Goal: Task Accomplishment & Management: Use online tool/utility

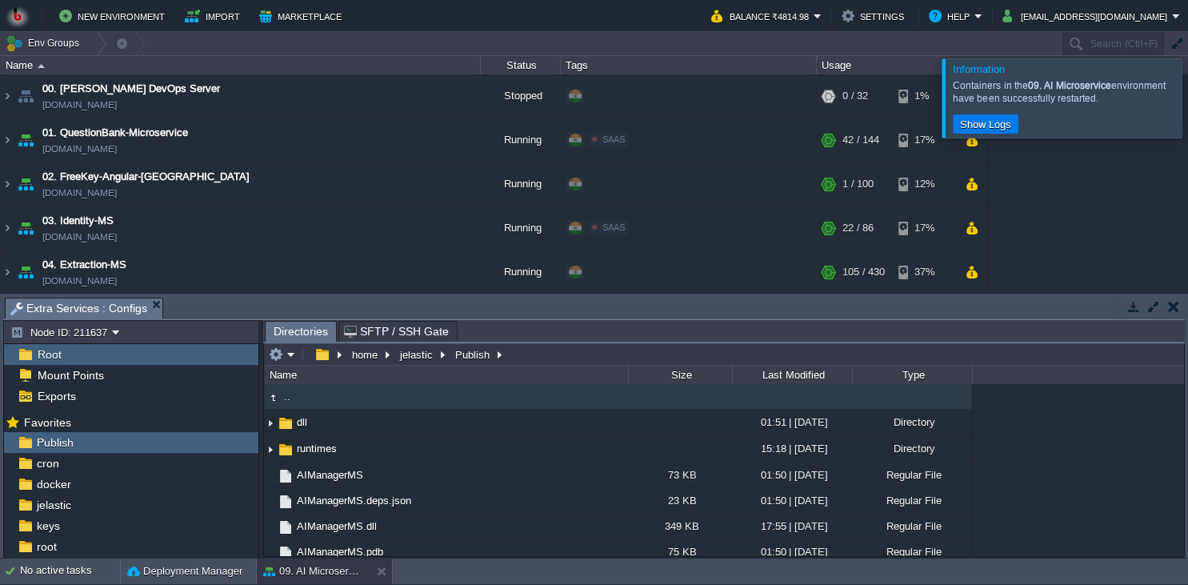
scroll to position [365, 0]
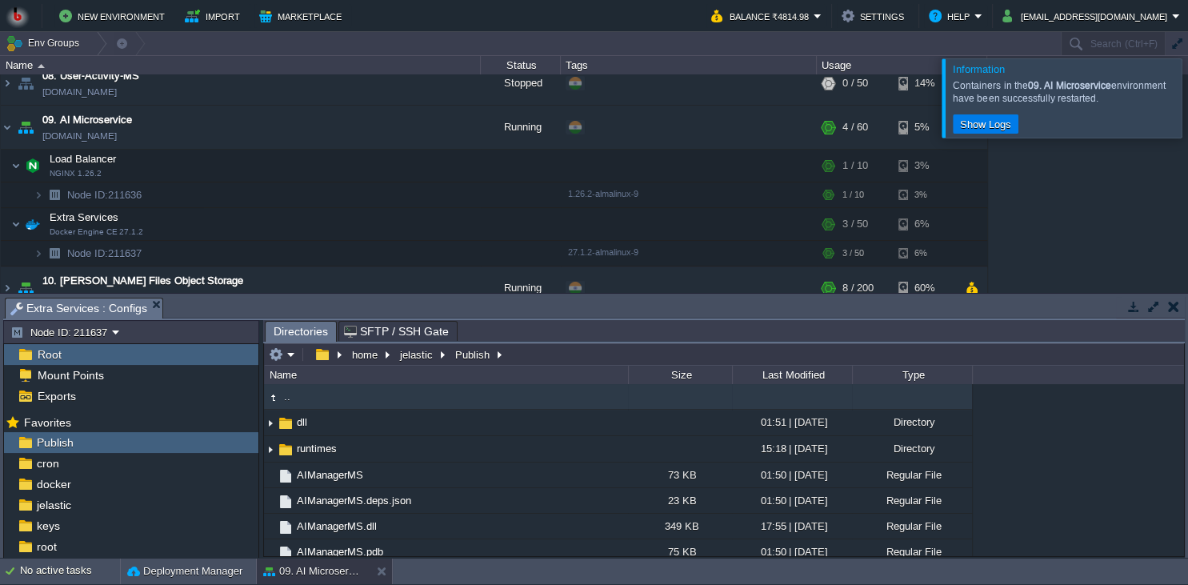
click at [1173, 313] on button "button" at bounding box center [1173, 306] width 11 height 14
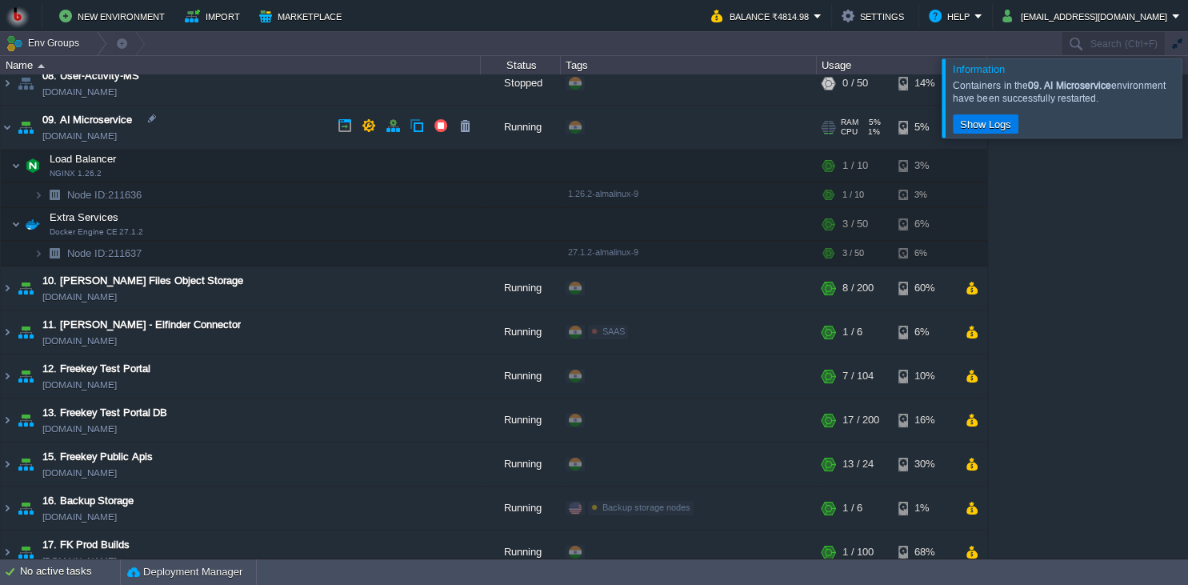
click at [242, 130] on td "09. AI Microservice [DOMAIN_NAME]" at bounding box center [241, 128] width 480 height 44
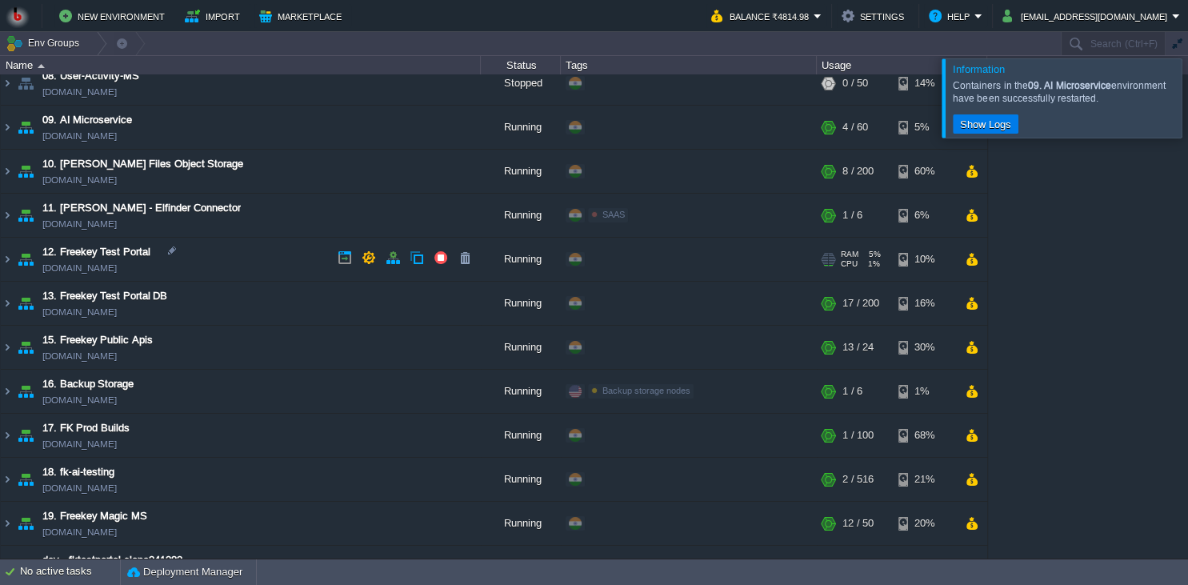
scroll to position [0, 0]
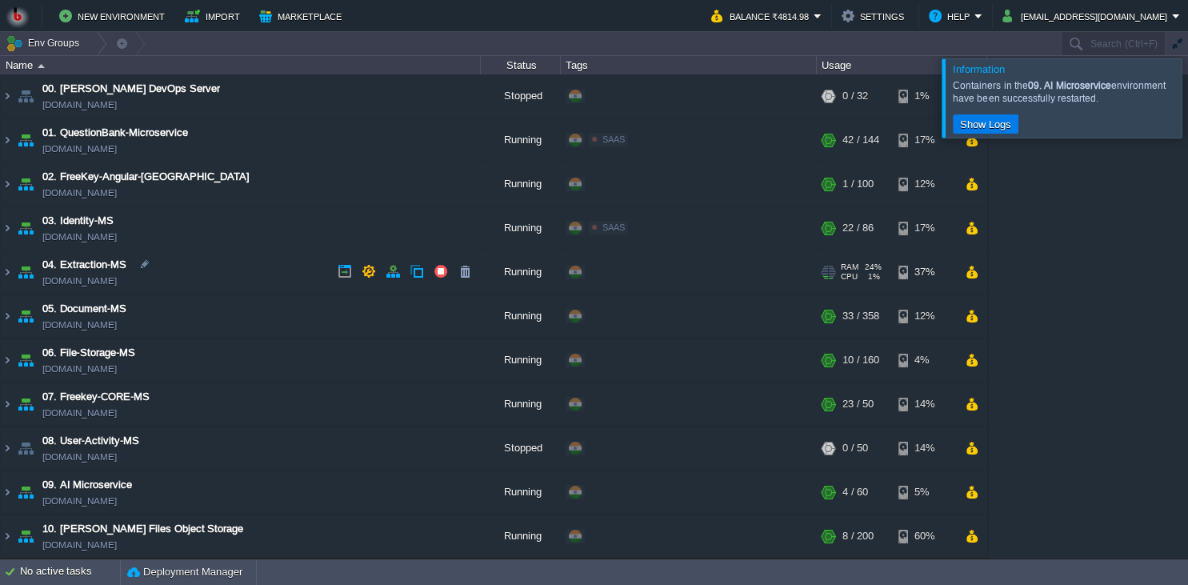
click at [240, 262] on td "04. Extraction-MS [DOMAIN_NAME]" at bounding box center [241, 272] width 480 height 44
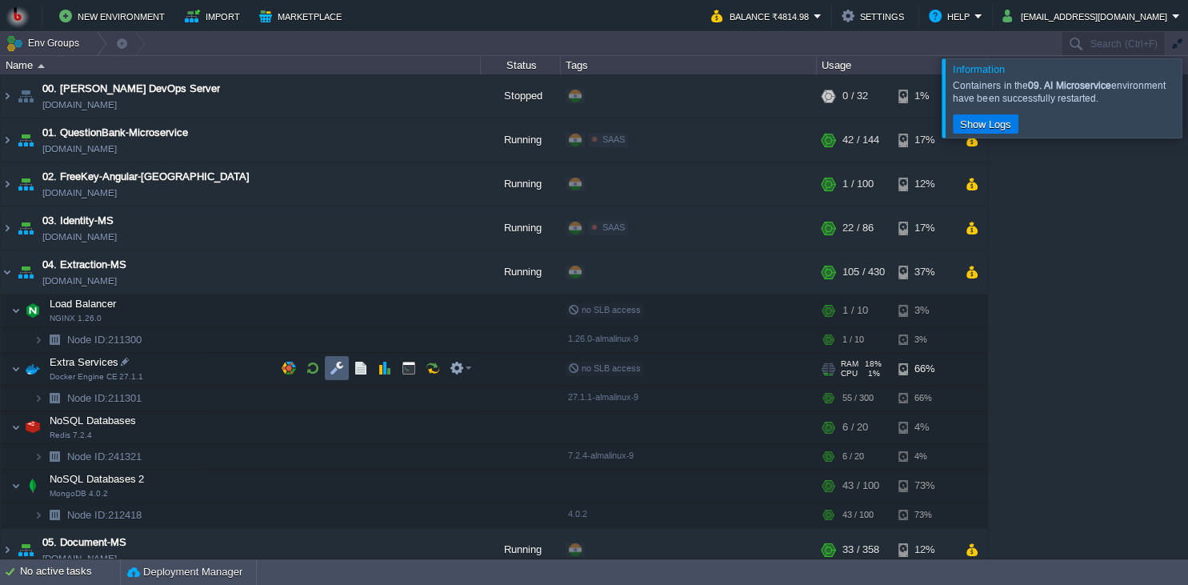
click at [335, 362] on button "button" at bounding box center [337, 368] width 14 height 14
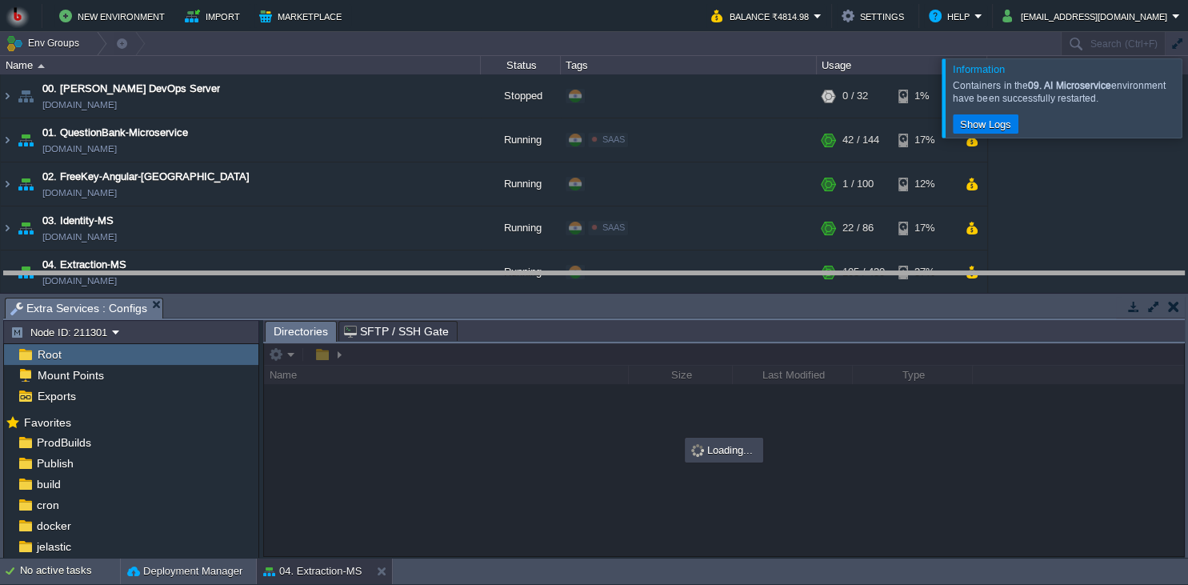
drag, startPoint x: 263, startPoint y: 302, endPoint x: 264, endPoint y: 168, distance: 134.4
click at [264, 170] on body "New Environment Import Marketplace Bonus ₹0.00 Upgrade Account Balance ₹4814.98…" at bounding box center [594, 292] width 1188 height 585
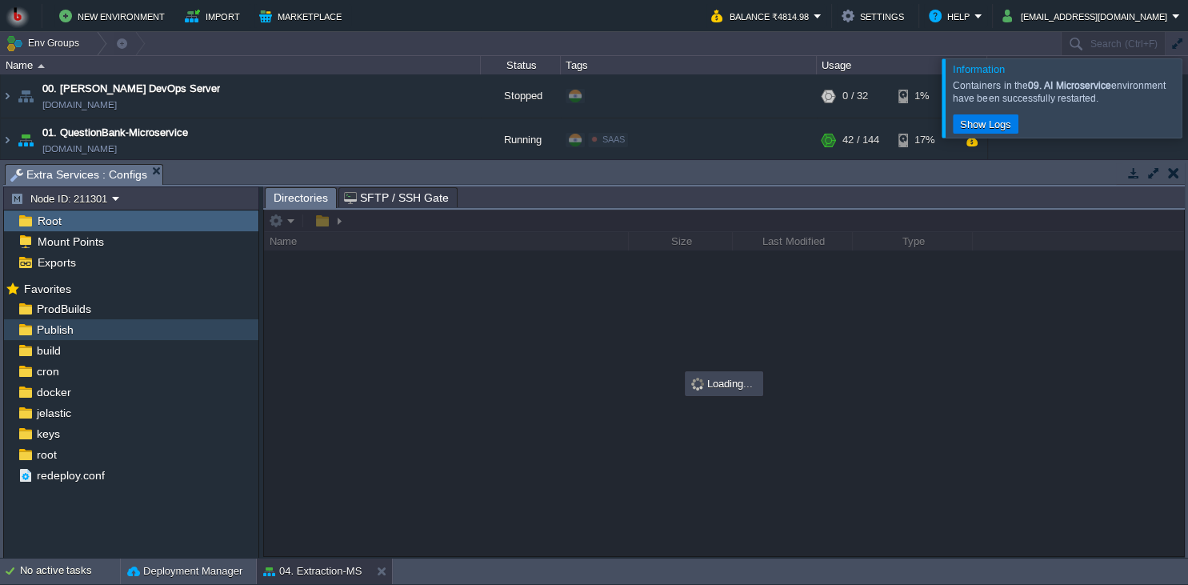
click at [85, 331] on div "Publish" at bounding box center [131, 329] width 254 height 21
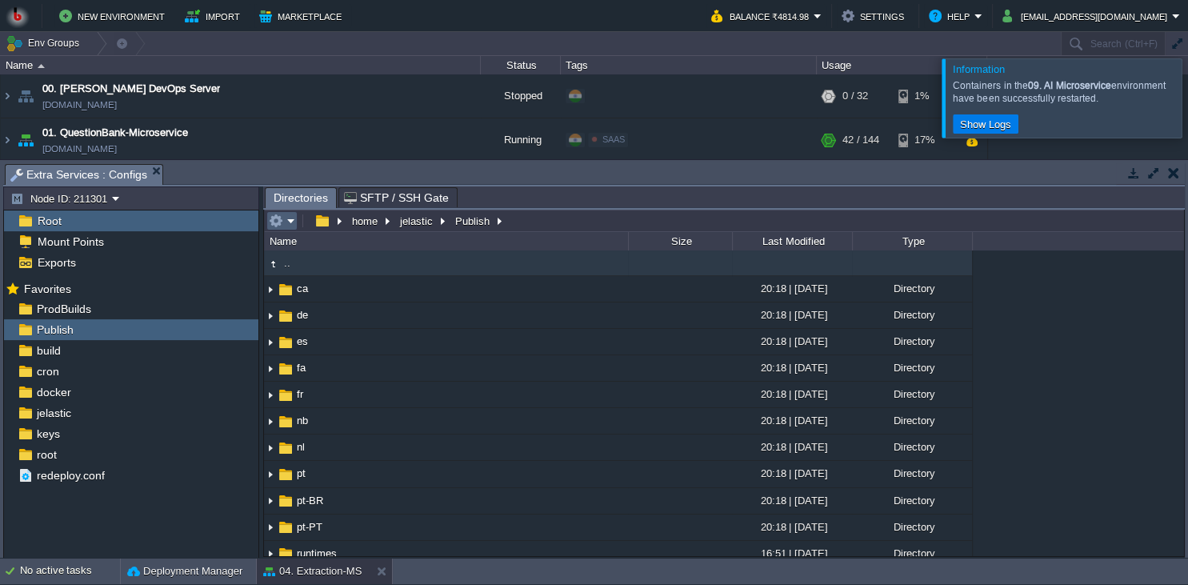
click at [286, 222] on em at bounding box center [282, 221] width 26 height 14
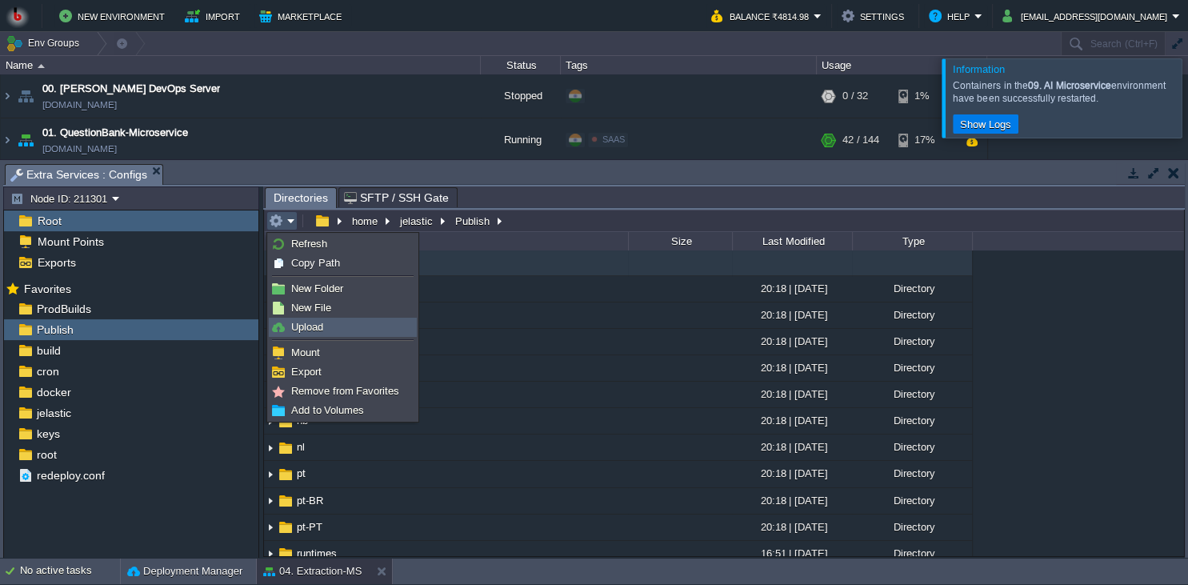
click at [314, 328] on span "Upload" at bounding box center [307, 327] width 32 height 12
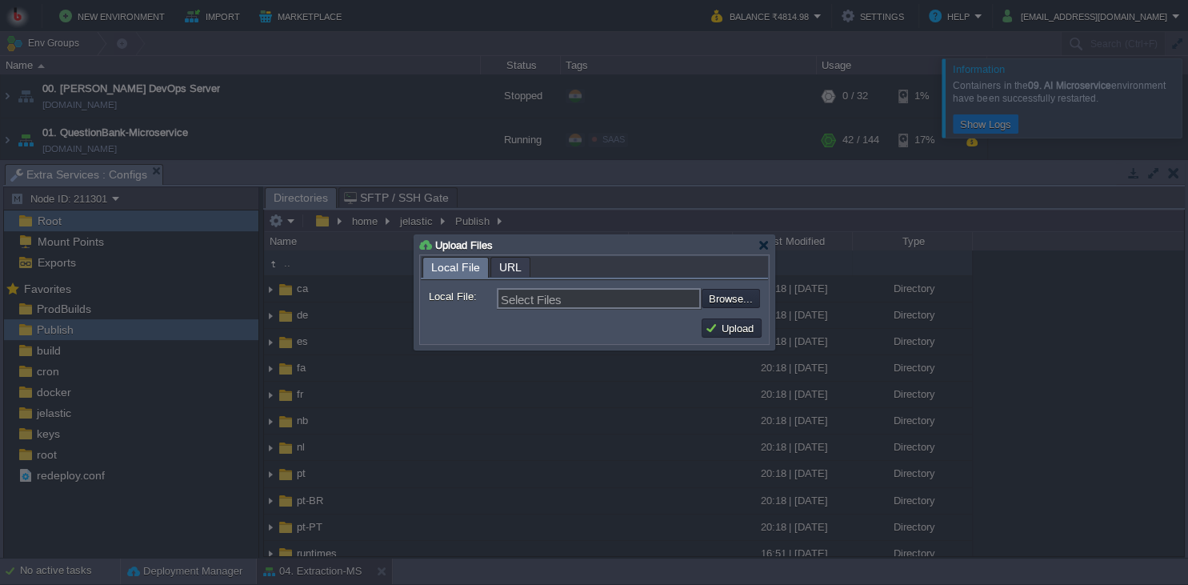
click at [707, 317] on td "Upload" at bounding box center [731, 328] width 65 height 24
click at [738, 306] on input "file" at bounding box center [659, 298] width 202 height 19
type input "C:\fakepath\MathpixMSApp.dll"
type input "MathpixMSApp.dll, MathpixDTO.dll"
click at [742, 324] on button "Upload" at bounding box center [732, 328] width 54 height 14
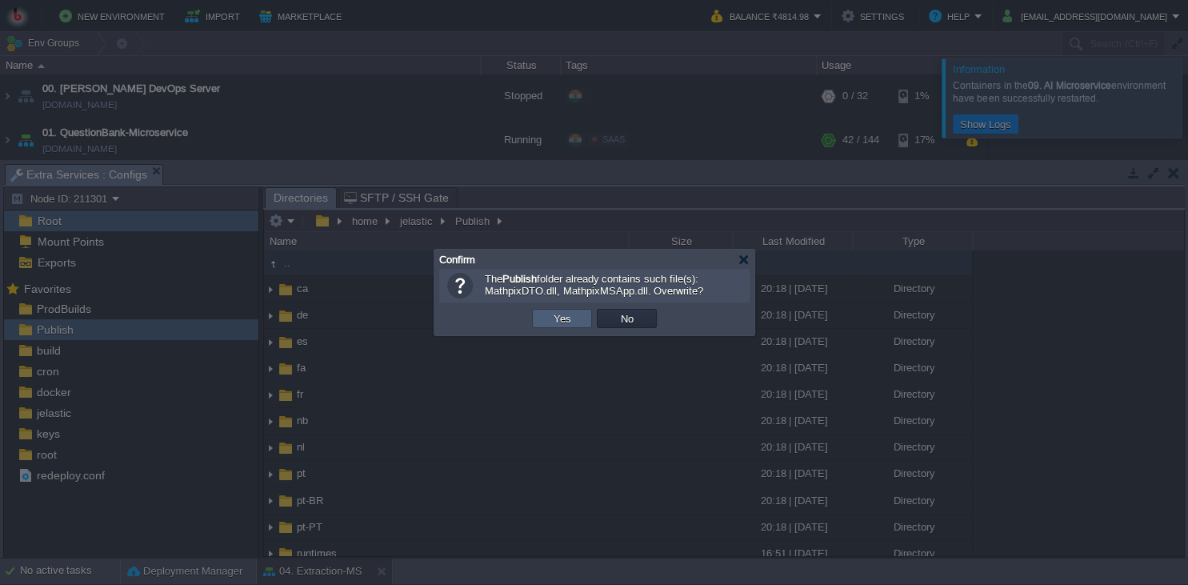
click at [573, 318] on button "Yes" at bounding box center [562, 318] width 27 height 14
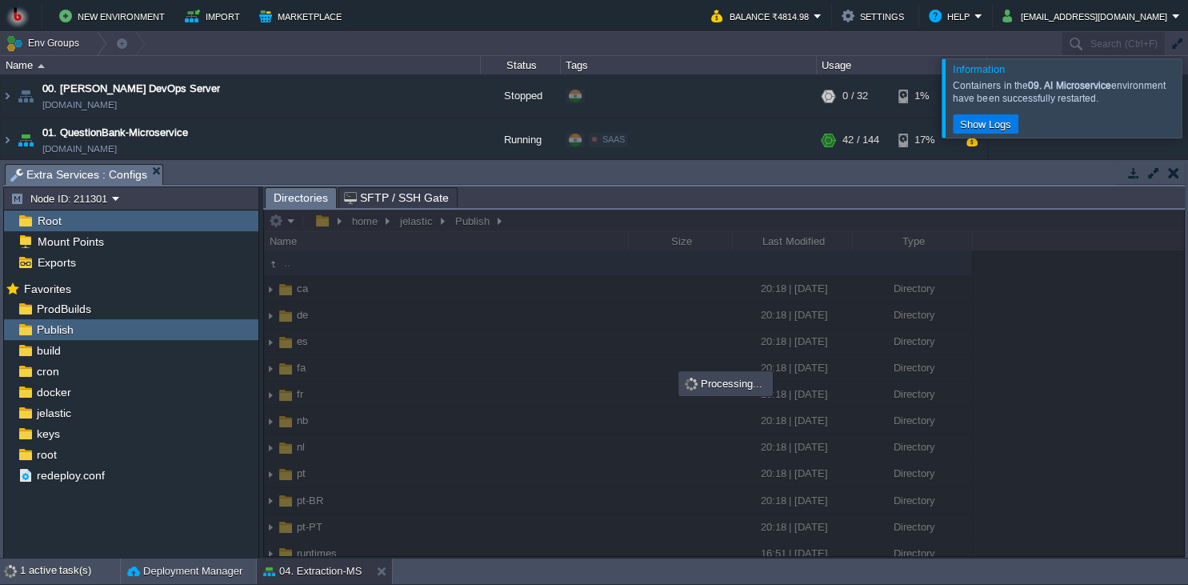
click at [615, 345] on body "New Environment Import Marketplace Bonus ₹0.00 Upgrade Account Balance ₹4814.98…" at bounding box center [594, 292] width 1188 height 585
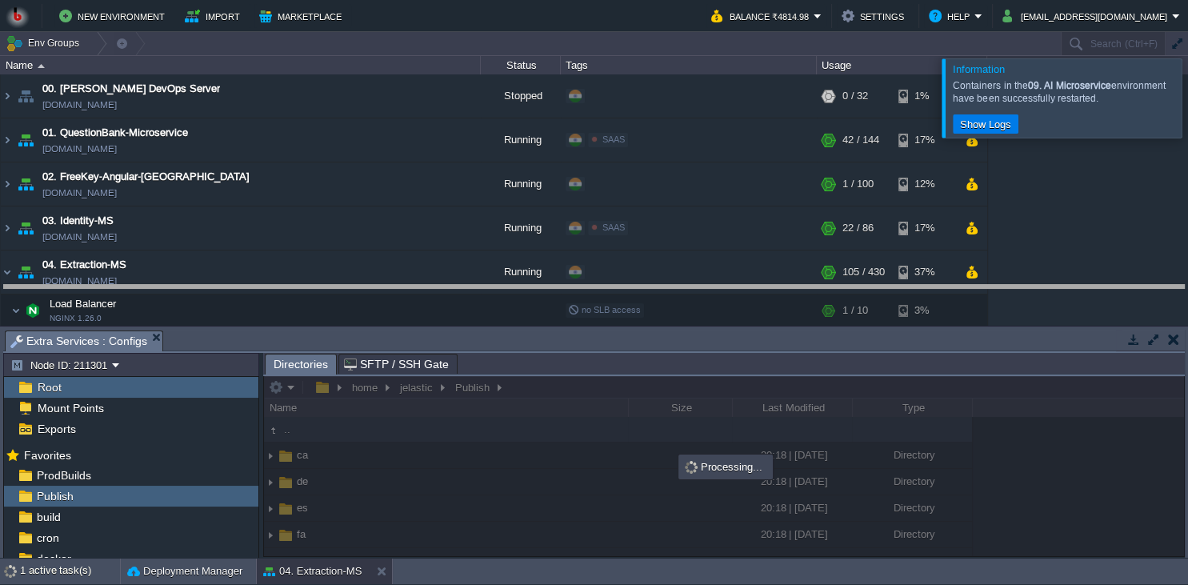
drag, startPoint x: 629, startPoint y: 186, endPoint x: 615, endPoint y: 344, distance: 159.1
click at [607, 299] on body "New Environment Import Marketplace Bonus ₹0.00 Upgrade Account Balance ₹4814.98…" at bounding box center [594, 292] width 1188 height 585
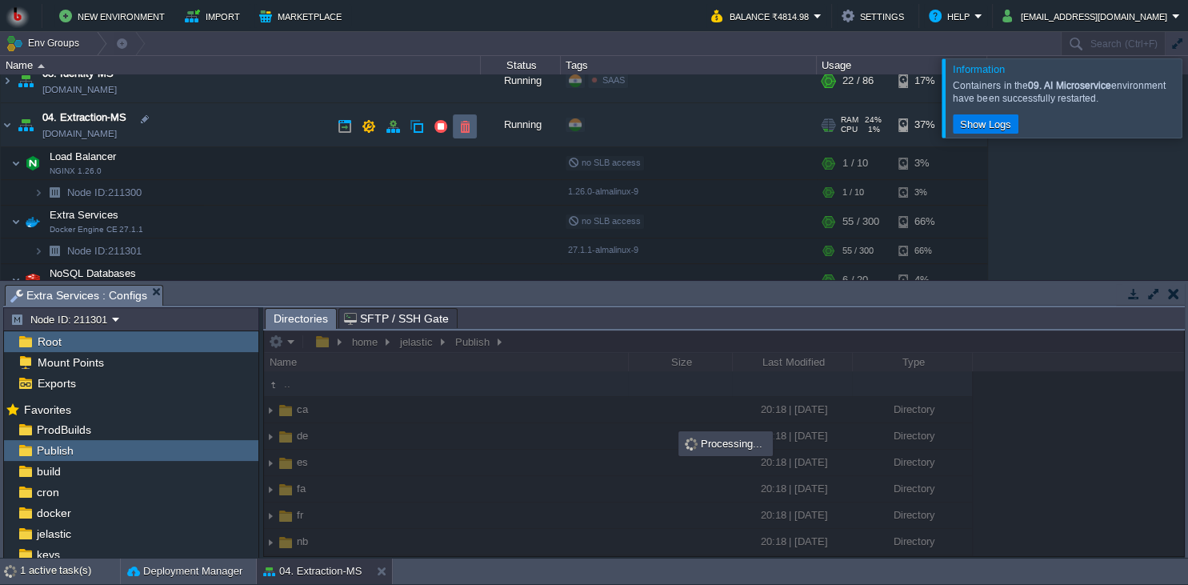
scroll to position [146, 0]
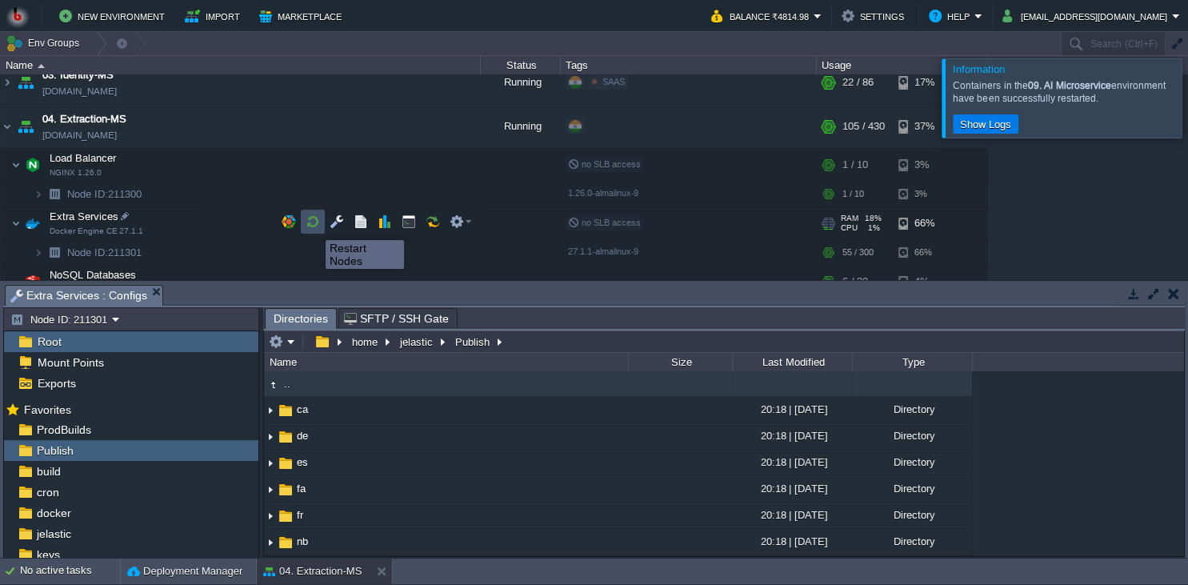
click at [314, 226] on button "button" at bounding box center [313, 221] width 14 height 14
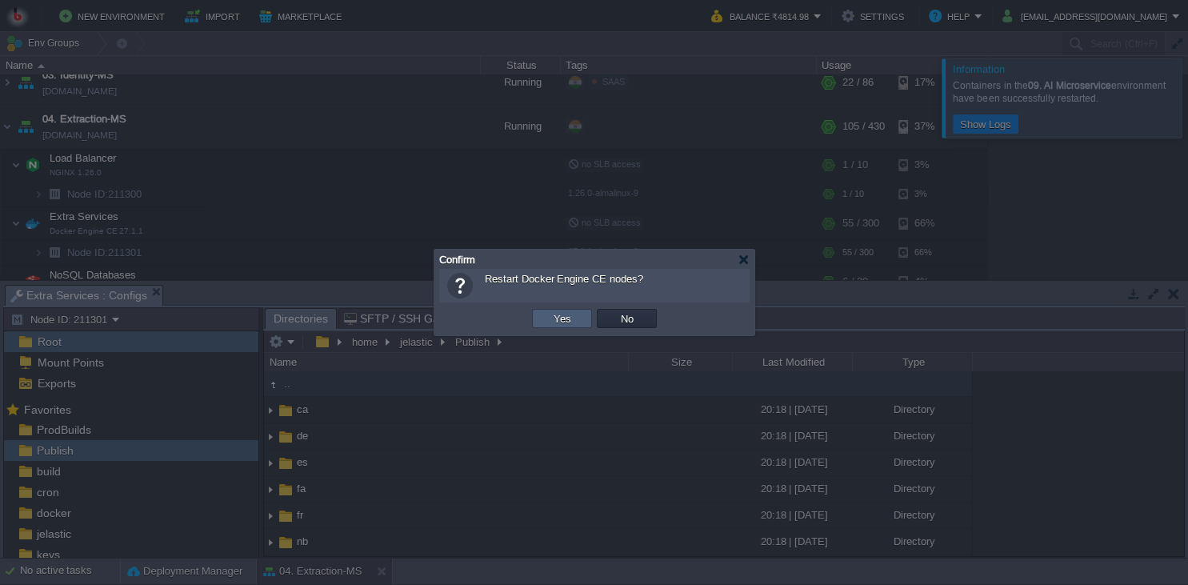
click at [563, 318] on button "Yes" at bounding box center [562, 318] width 27 height 14
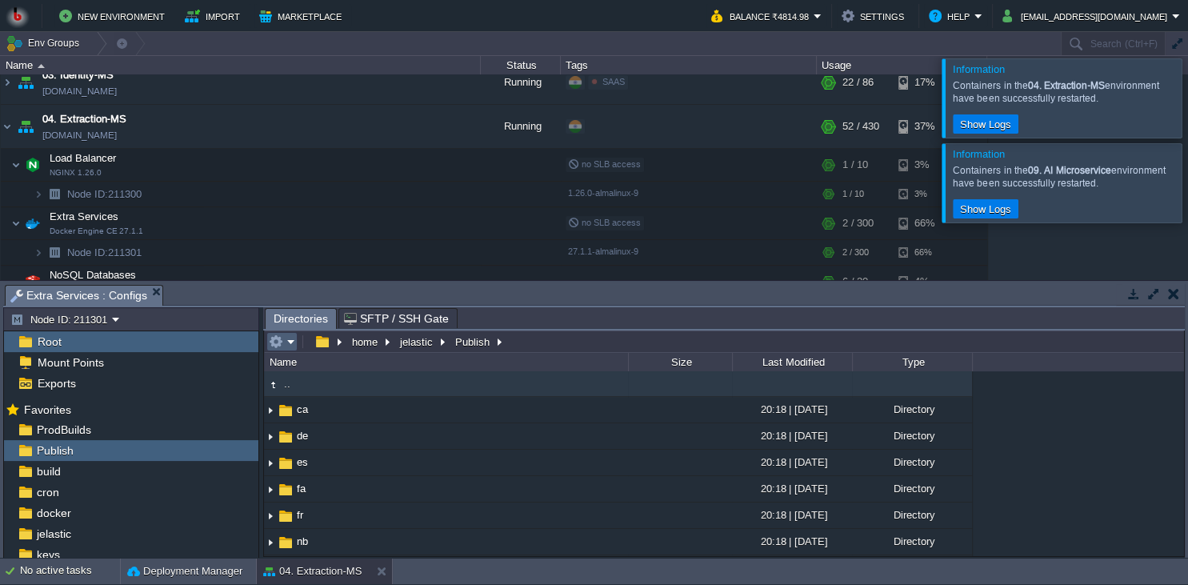
click at [286, 342] on em at bounding box center [282, 342] width 26 height 14
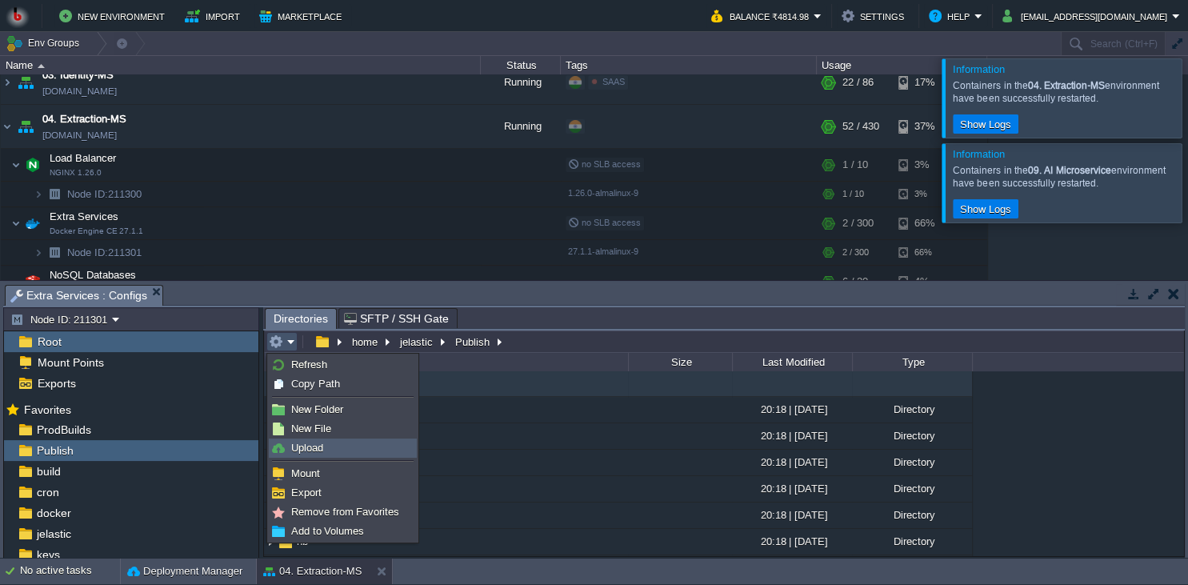
click at [307, 443] on span "Upload" at bounding box center [307, 448] width 32 height 12
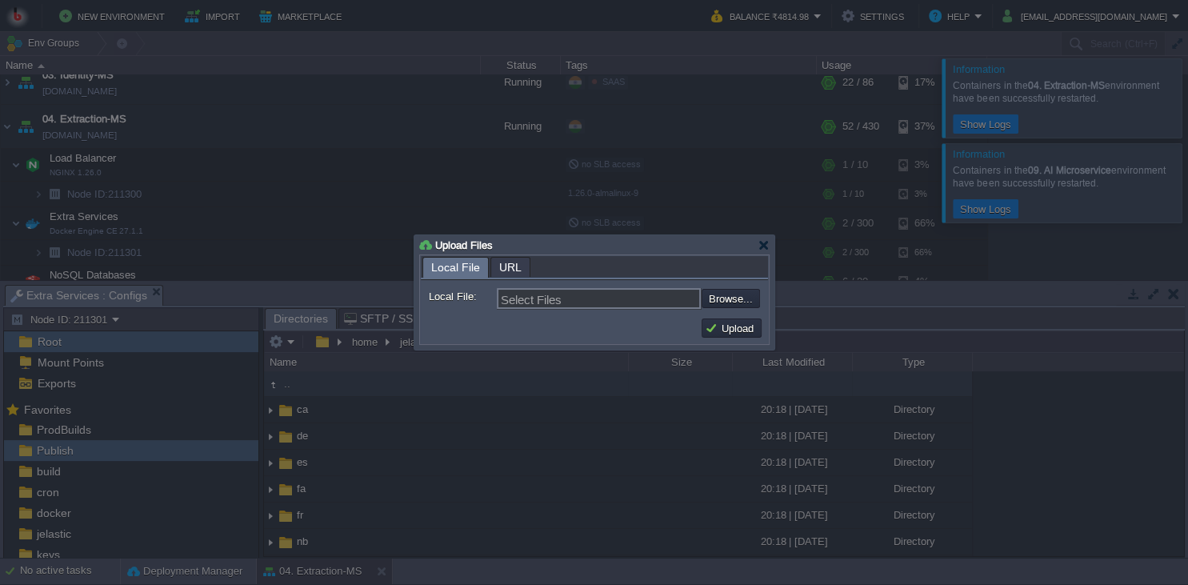
click at [725, 284] on form "Local File: Select Files Browse... Comment:" at bounding box center [594, 296] width 347 height 32
click at [725, 288] on form "Local File: Select Files Browse... Comment:" at bounding box center [594, 296] width 347 height 32
click at [729, 293] on input "file" at bounding box center [659, 298] width 202 height 19
click at [706, 290] on input "file" at bounding box center [659, 298] width 202 height 19
type input "C:\fakepath\MathpixMSApp.dll"
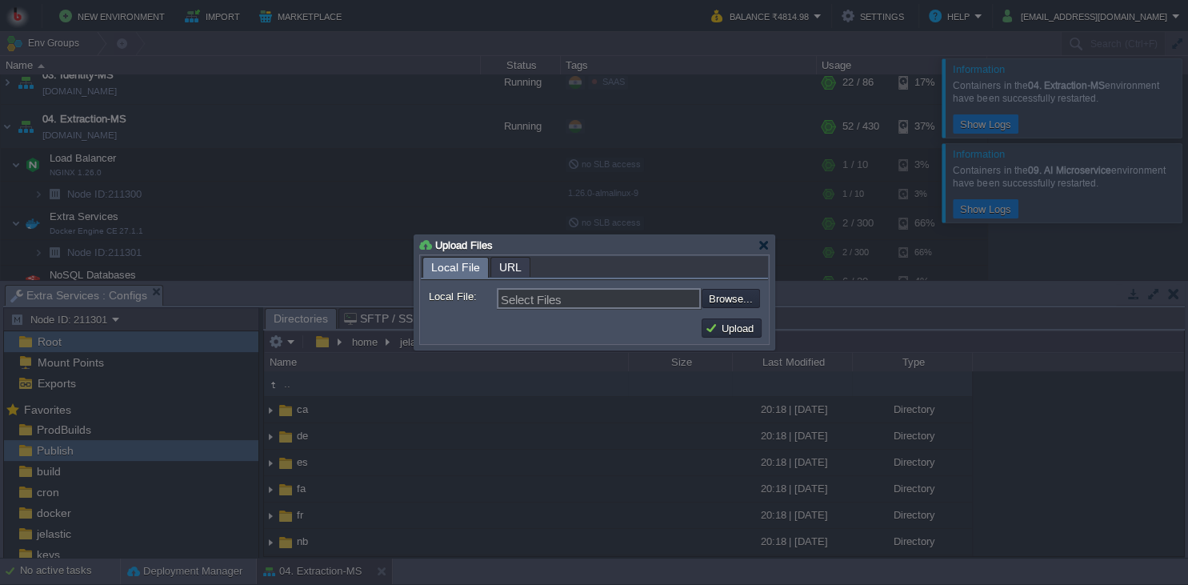
type input "MathpixMSApp.dll"
click at [731, 322] on button "Upload" at bounding box center [732, 328] width 54 height 14
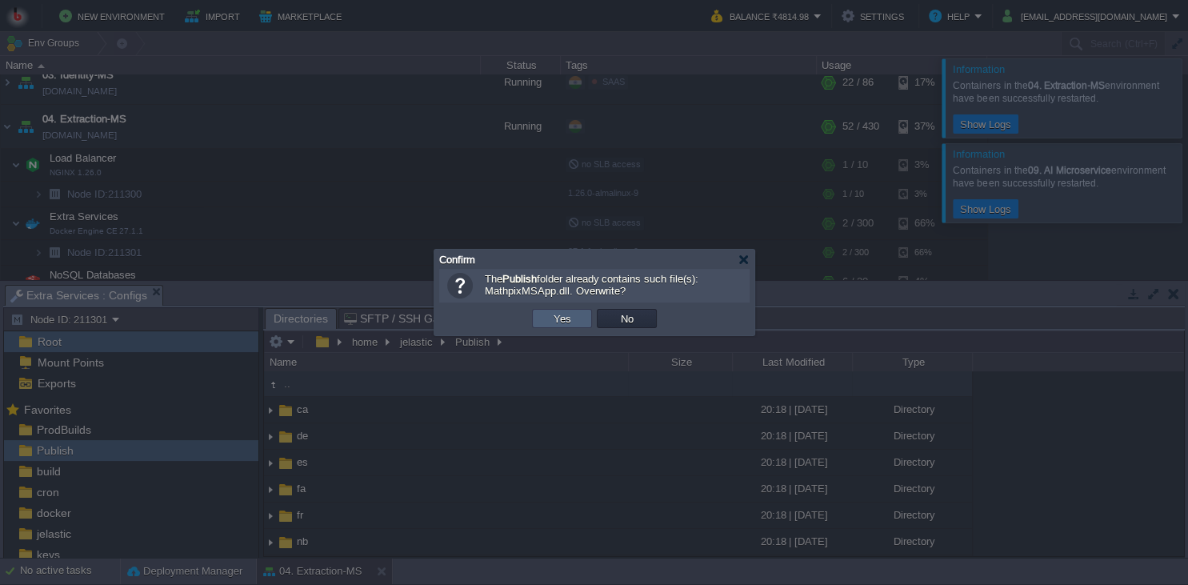
click at [550, 315] on button "Yes" at bounding box center [562, 318] width 27 height 14
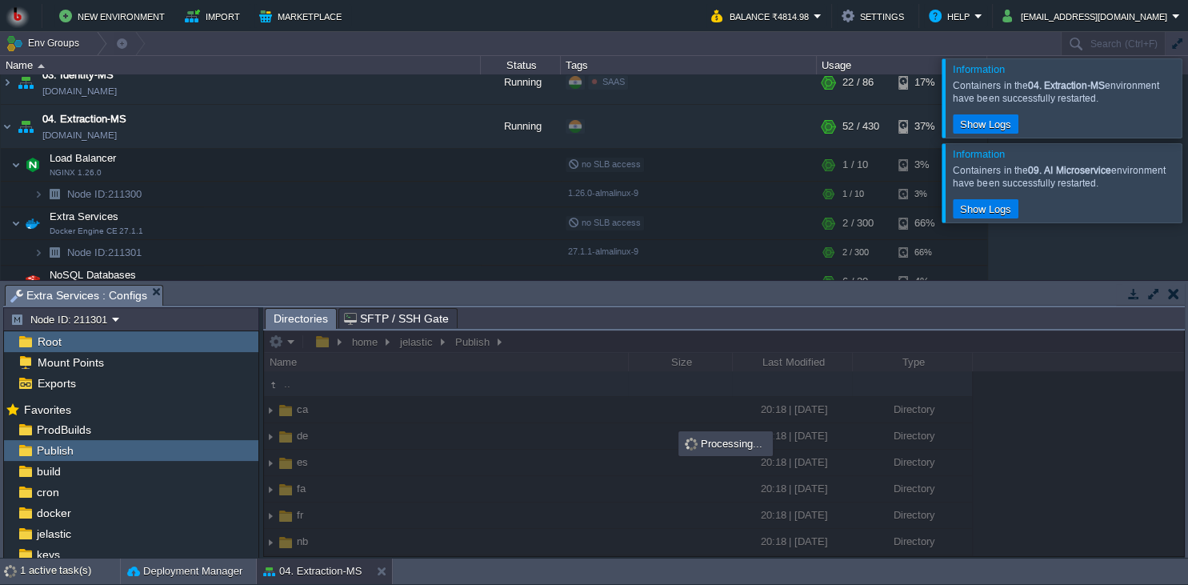
click at [626, 359] on body "New Environment Import Marketplace Bonus ₹0.00 Upgrade Account Balance ₹4814.98…" at bounding box center [594, 292] width 1188 height 585
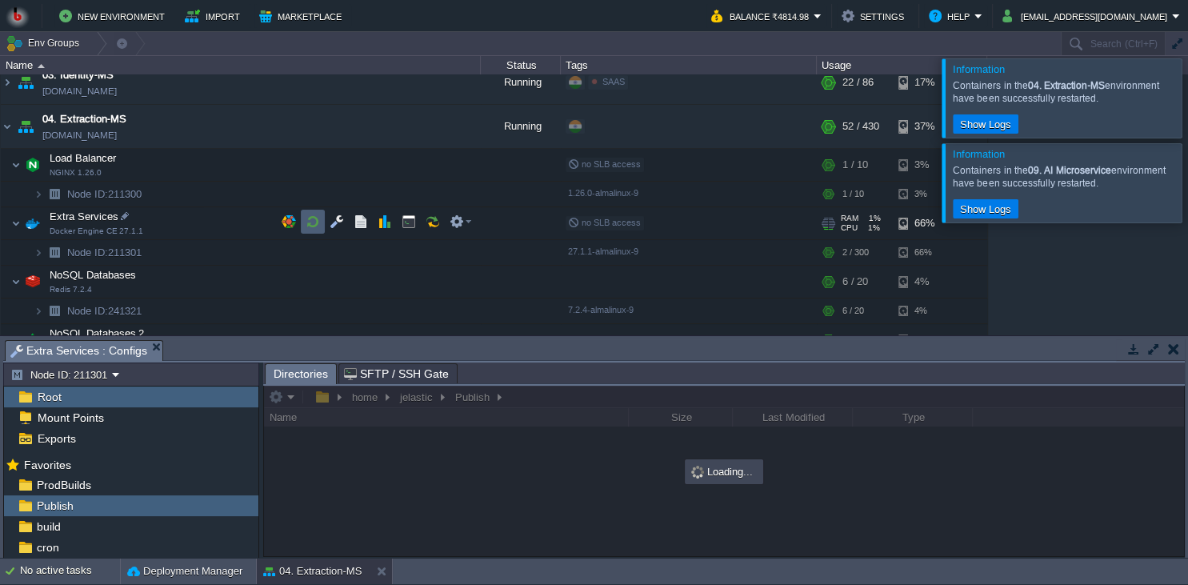
click at [309, 226] on button "button" at bounding box center [313, 221] width 14 height 14
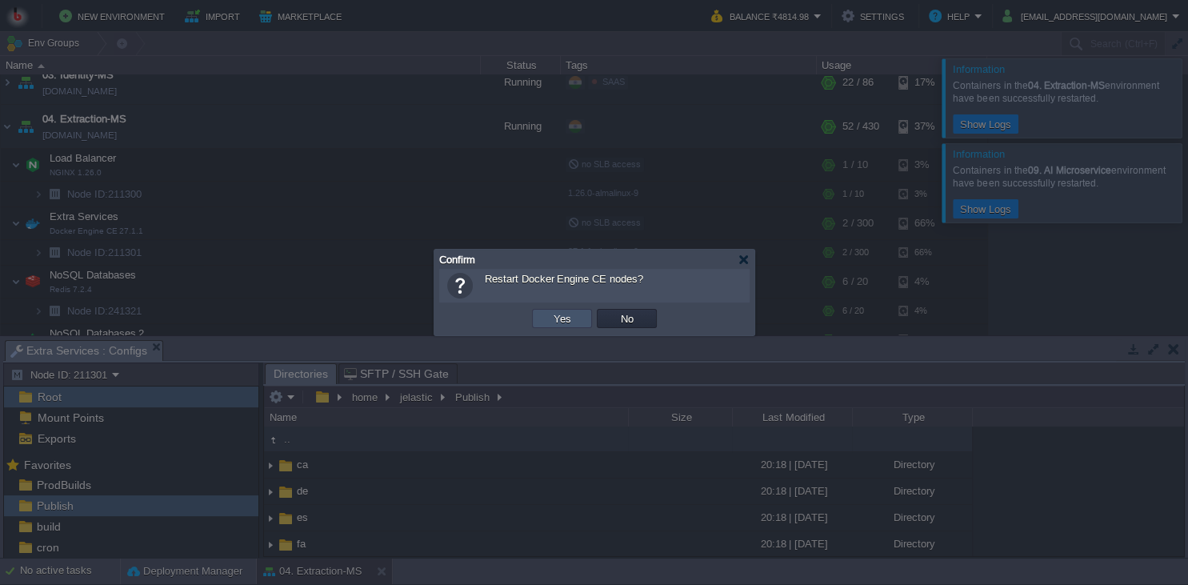
click at [562, 315] on button "Yes" at bounding box center [562, 318] width 27 height 14
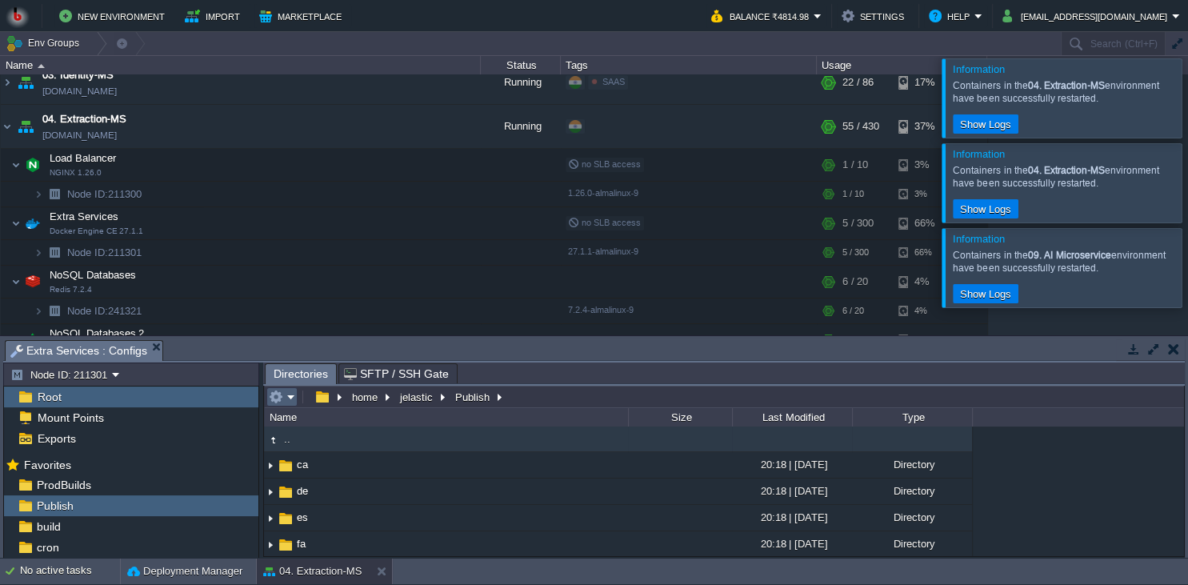
click at [283, 394] on em at bounding box center [282, 397] width 26 height 14
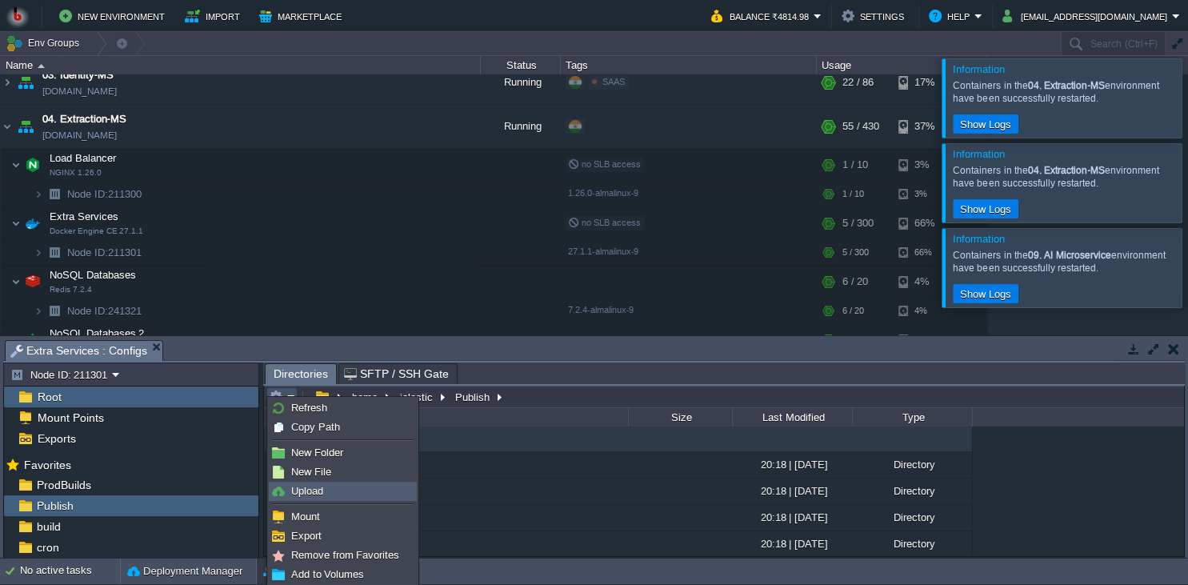
click at [308, 484] on link "Upload" at bounding box center [343, 492] width 146 height 18
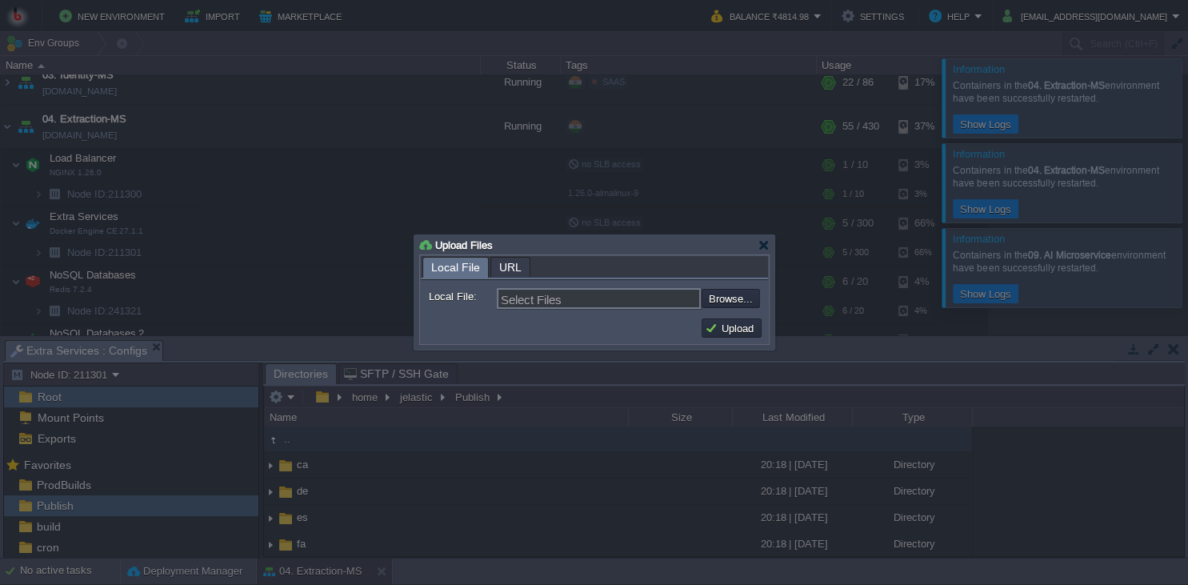
click at [723, 311] on form "Local File: Select Files Browse... Comment:" at bounding box center [594, 296] width 347 height 32
click at [743, 298] on input "file" at bounding box center [659, 298] width 202 height 19
type input "C:\fakepath\MathpixMSApp.dll"
type input "MathpixMSApp.dll"
click at [731, 331] on button "Upload" at bounding box center [732, 328] width 54 height 14
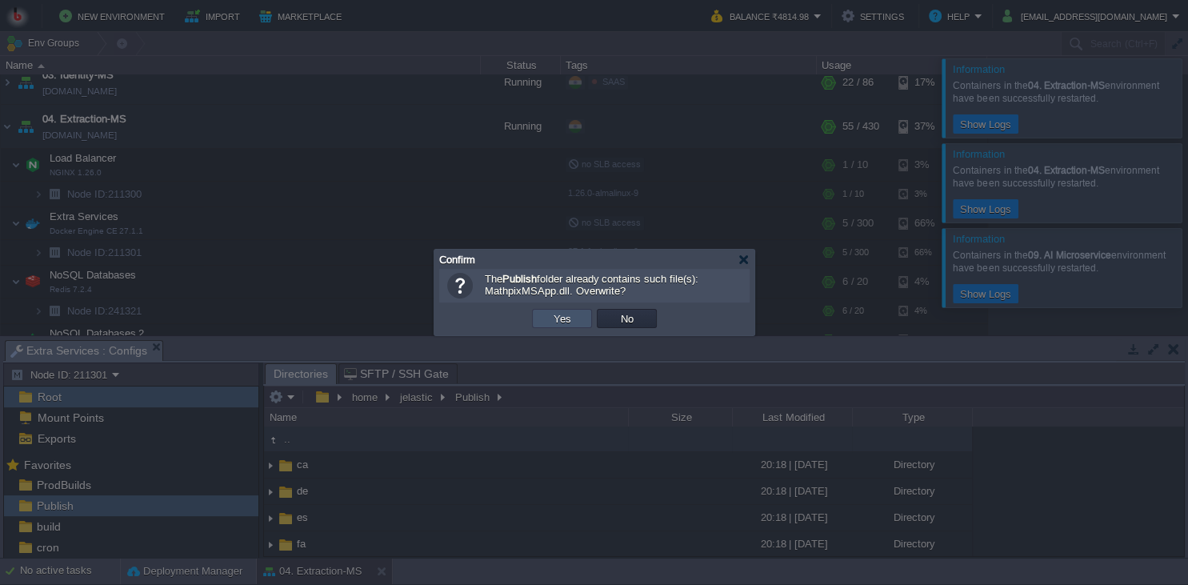
click at [552, 321] on button "Yes" at bounding box center [562, 318] width 27 height 14
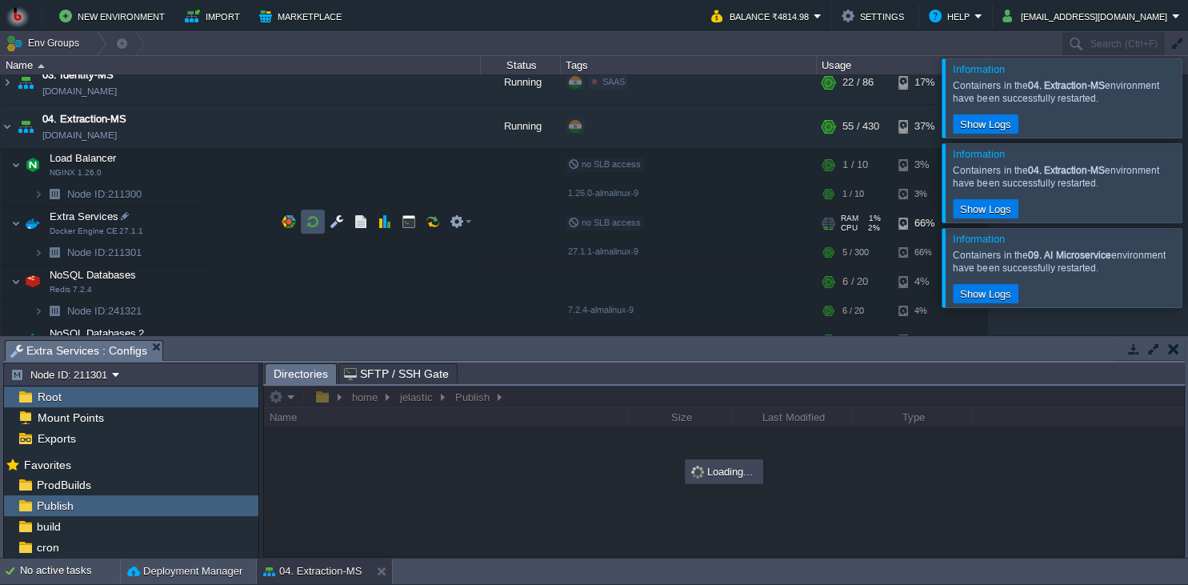
click at [311, 214] on button "button" at bounding box center [313, 221] width 14 height 14
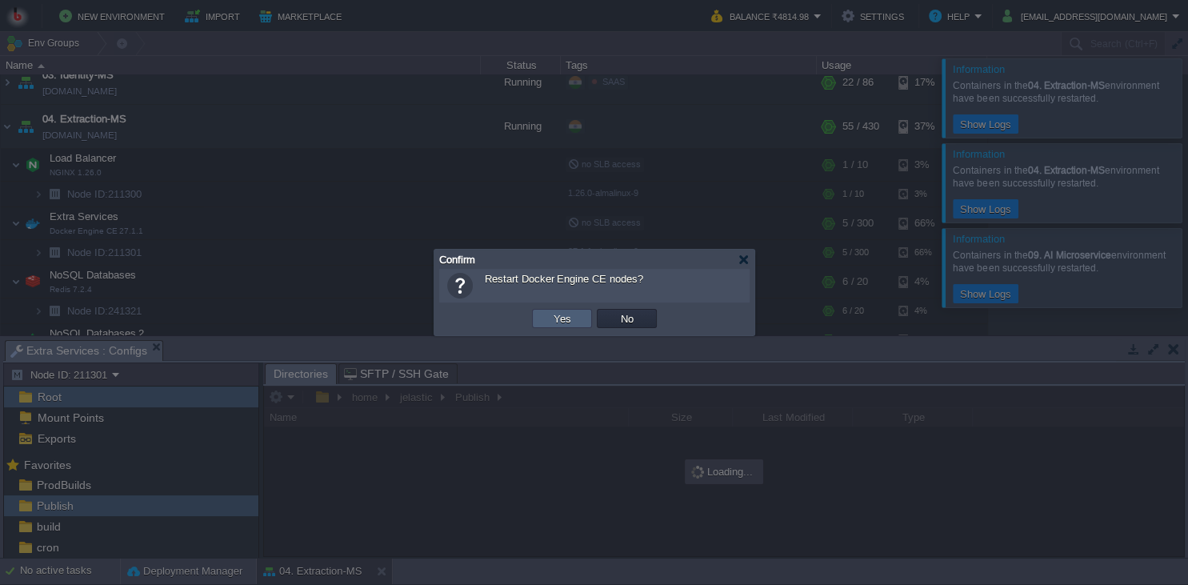
click at [562, 324] on button "Yes" at bounding box center [562, 318] width 27 height 14
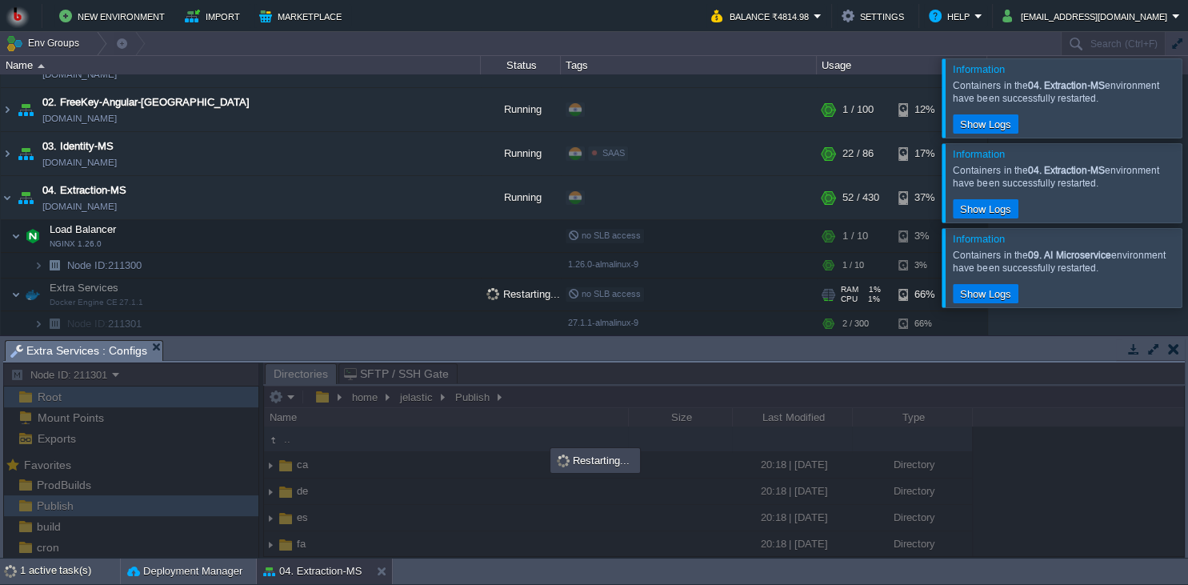
scroll to position [73, 0]
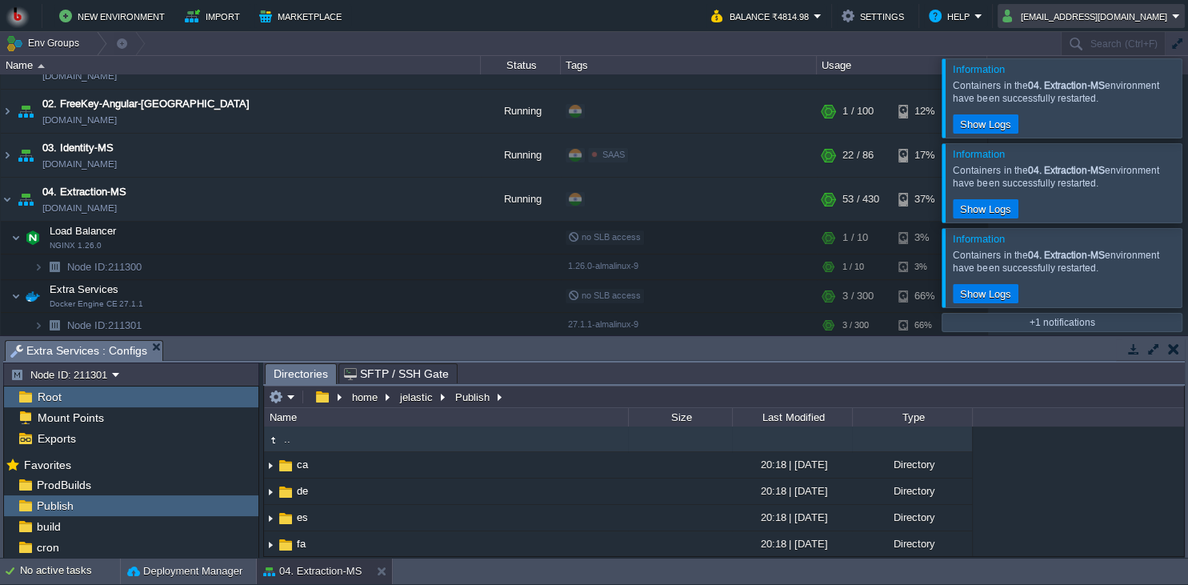
click at [1108, 21] on button "[EMAIL_ADDRESS][DOMAIN_NAME]" at bounding box center [1088, 15] width 170 height 19
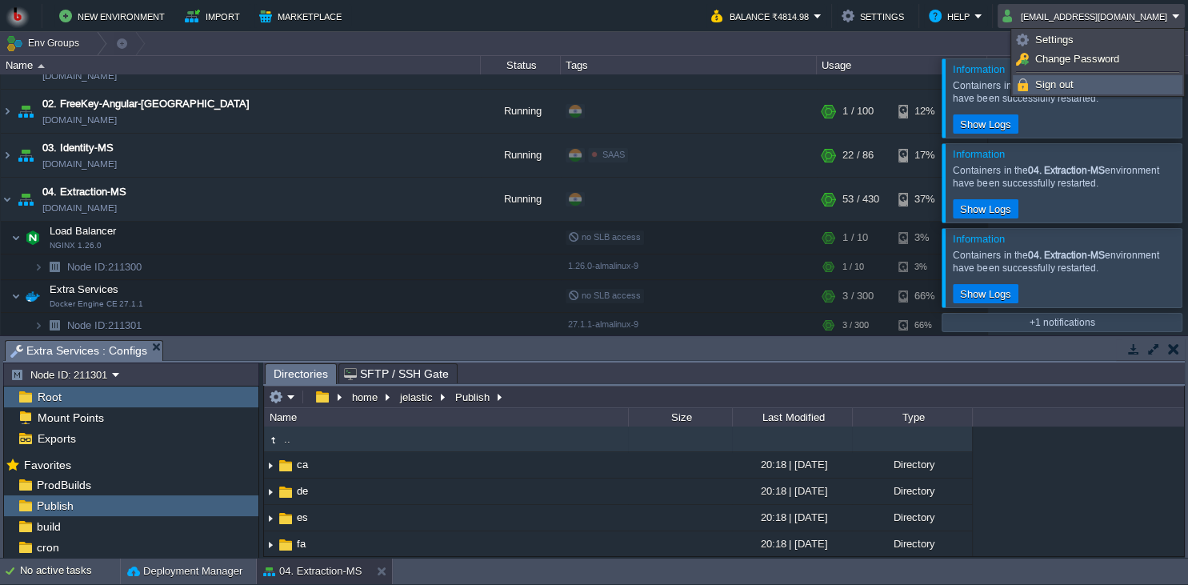
click at [1060, 82] on span "Sign out" at bounding box center [1055, 84] width 38 height 12
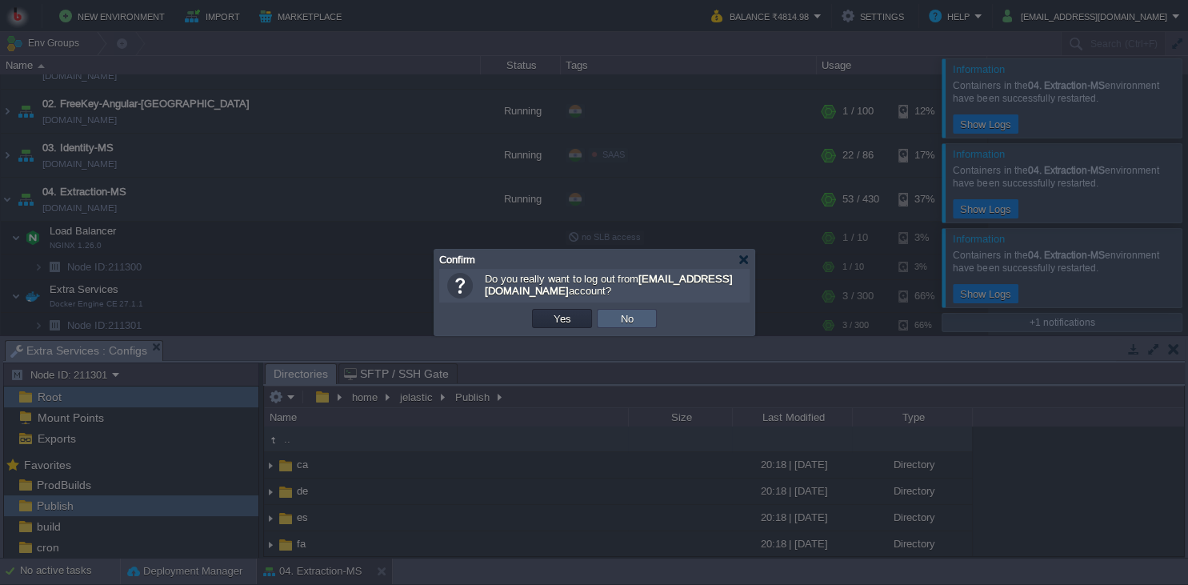
click at [621, 315] on button "No" at bounding box center [627, 318] width 22 height 14
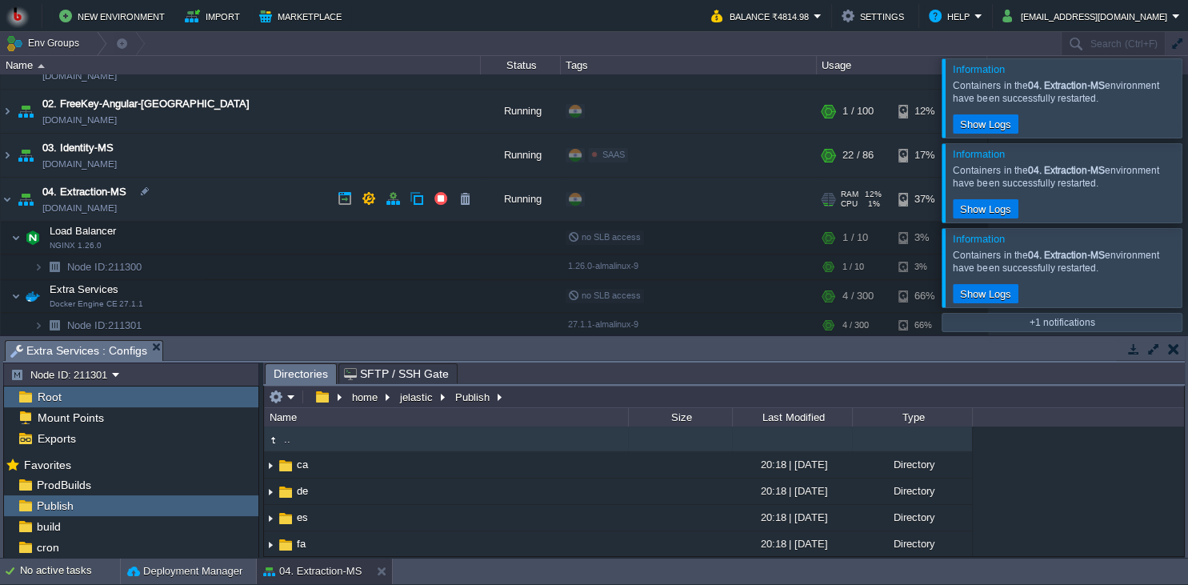
click at [219, 200] on td "04. Extraction-MS [DOMAIN_NAME]" at bounding box center [241, 200] width 480 height 44
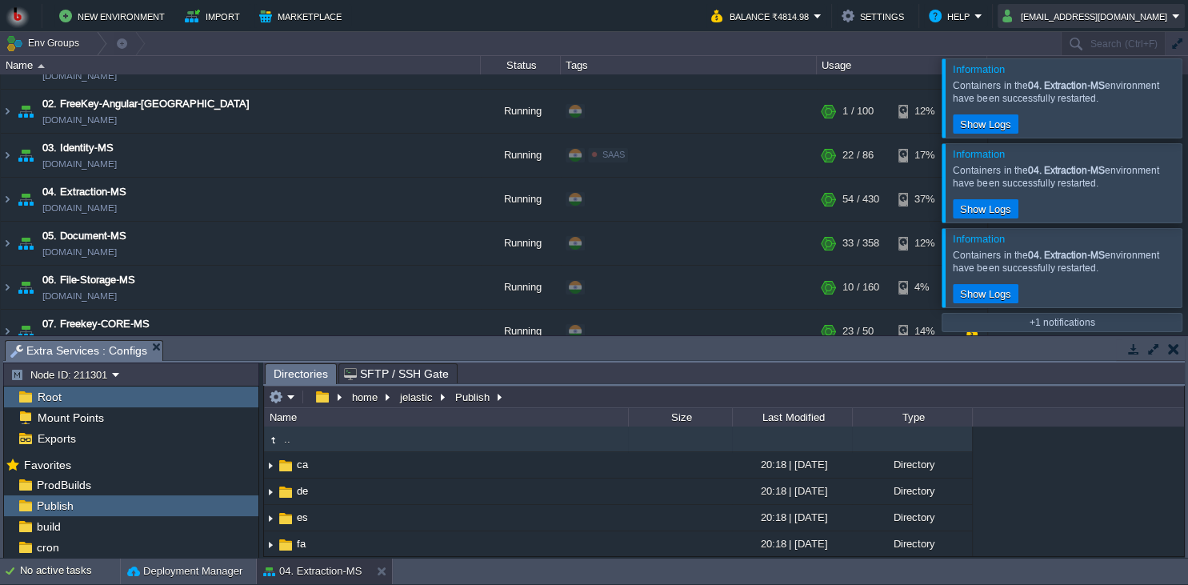
click at [1114, 19] on button "[EMAIL_ADDRESS][DOMAIN_NAME]" at bounding box center [1088, 15] width 170 height 19
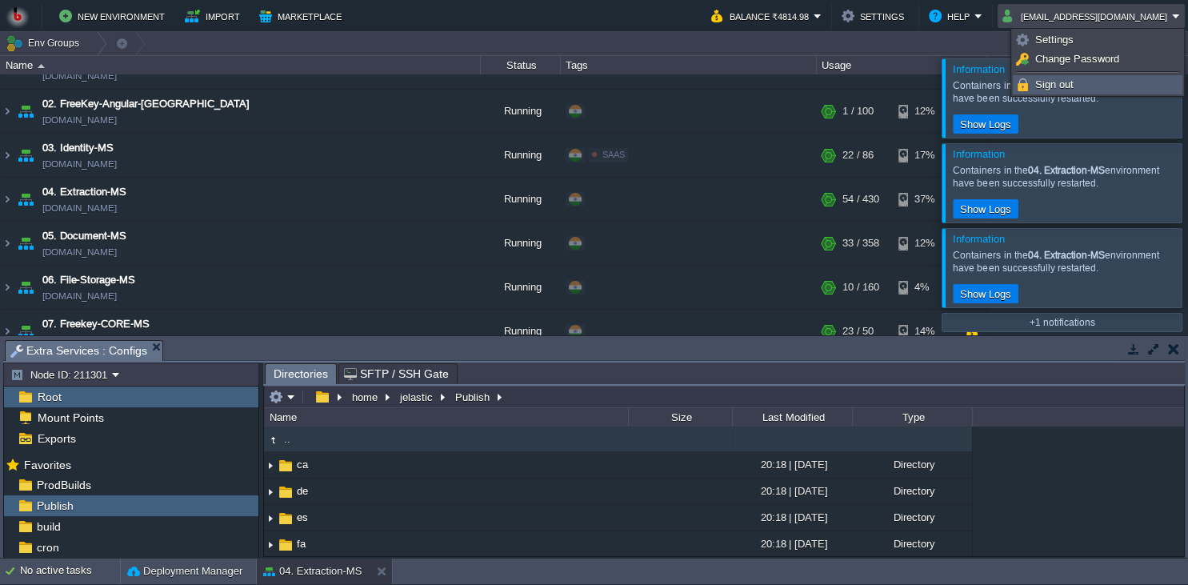
click at [1068, 82] on span "Sign out" at bounding box center [1055, 84] width 38 height 12
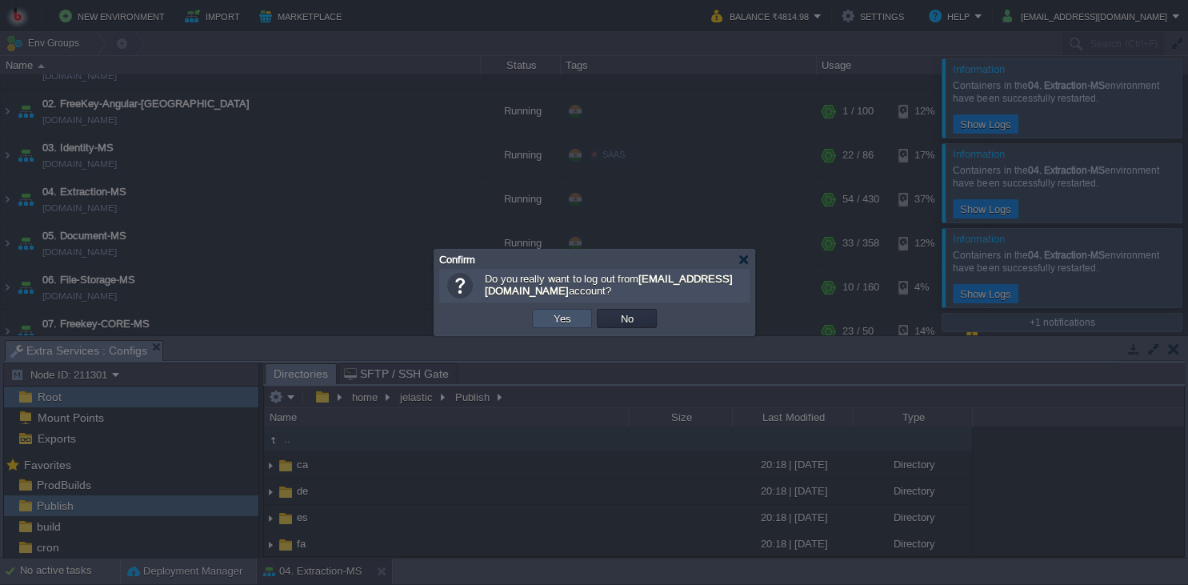
click at [568, 320] on button "Yes" at bounding box center [562, 318] width 27 height 14
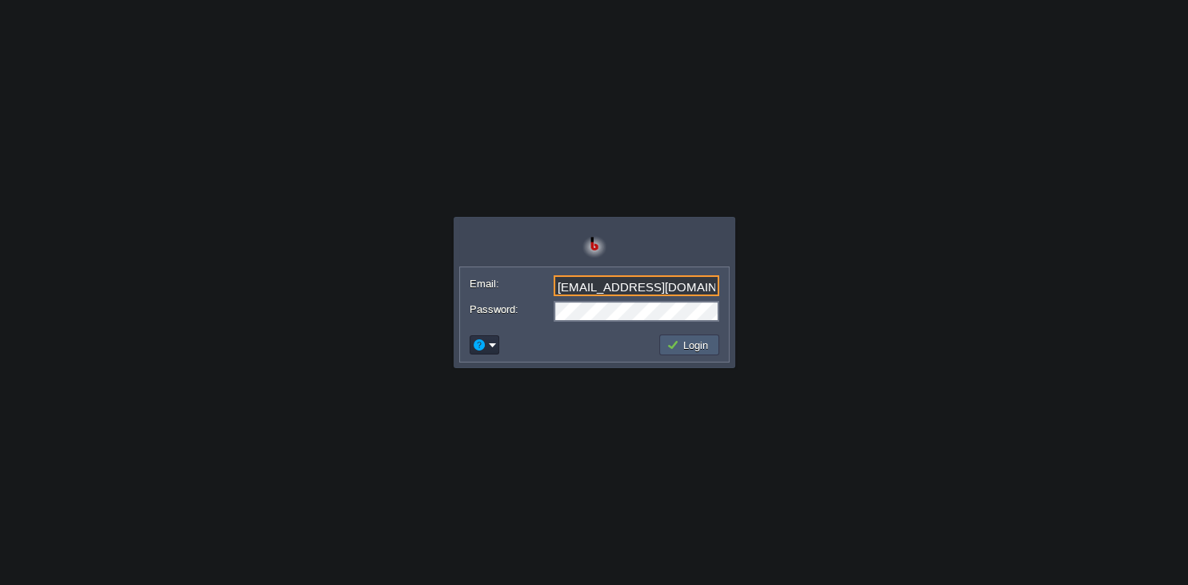
type input "[EMAIL_ADDRESS][DOMAIN_NAME]"
click at [680, 348] on button "Login" at bounding box center [690, 345] width 46 height 14
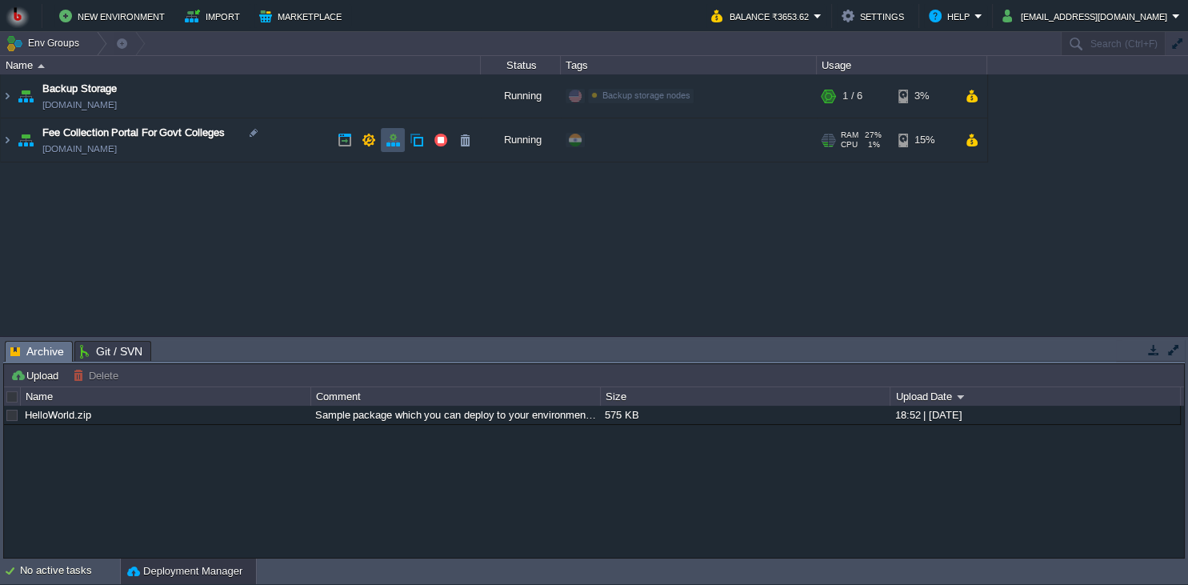
click at [391, 142] on button "button" at bounding box center [393, 140] width 14 height 14
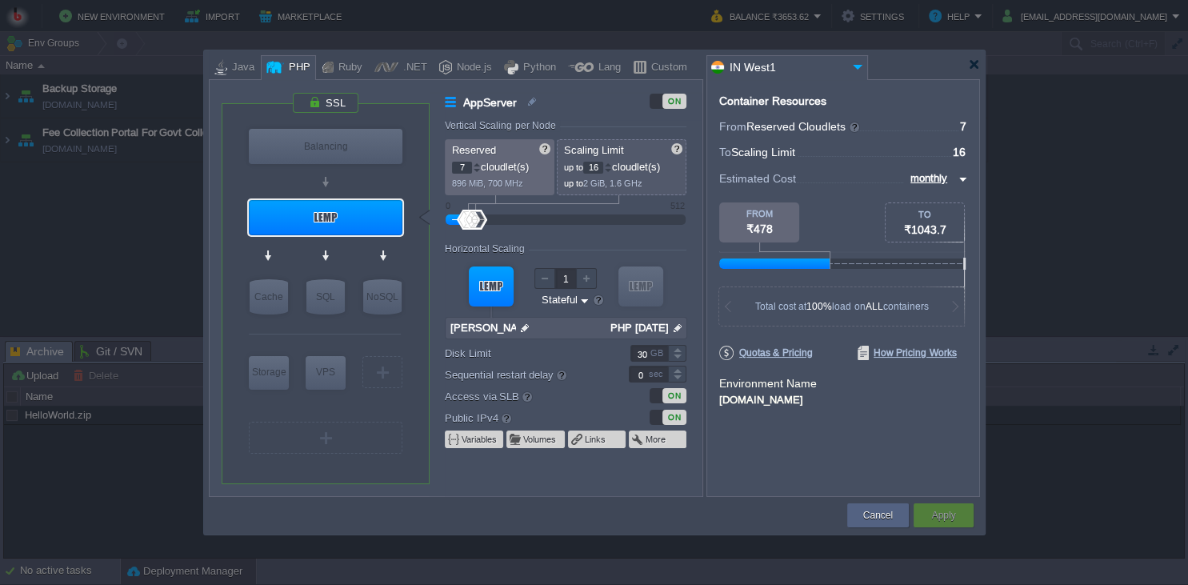
drag, startPoint x: 603, startPoint y: 171, endPoint x: 586, endPoint y: 174, distance: 17.8
click at [586, 174] on input "16" at bounding box center [593, 168] width 20 height 12
type input "32"
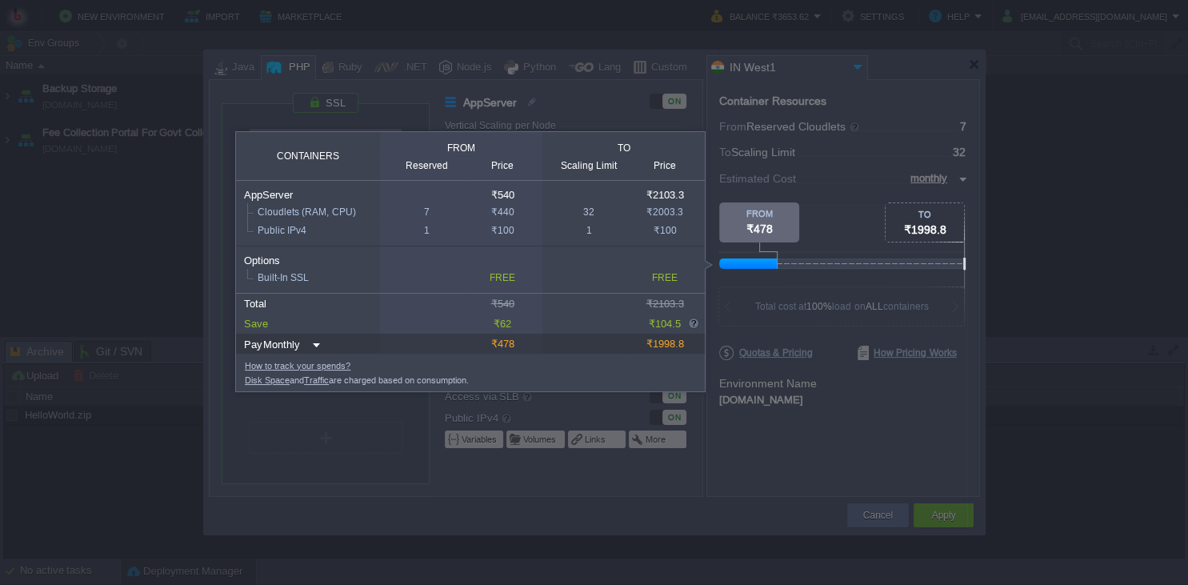
click at [821, 441] on div at bounding box center [484, 427] width 968 height 315
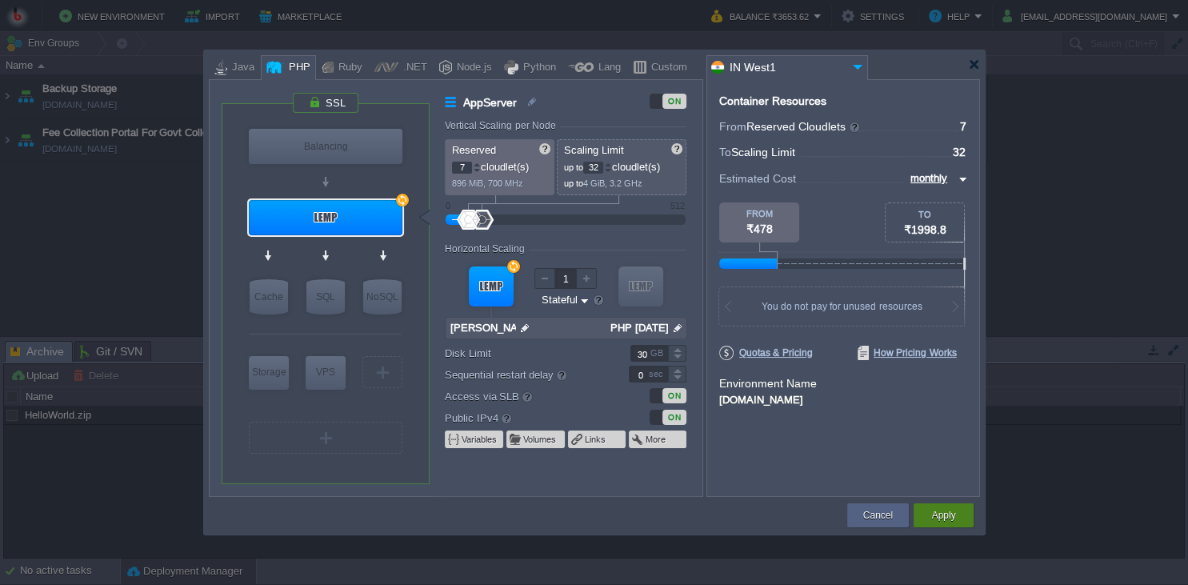
click at [926, 511] on div "Apply" at bounding box center [944, 515] width 60 height 24
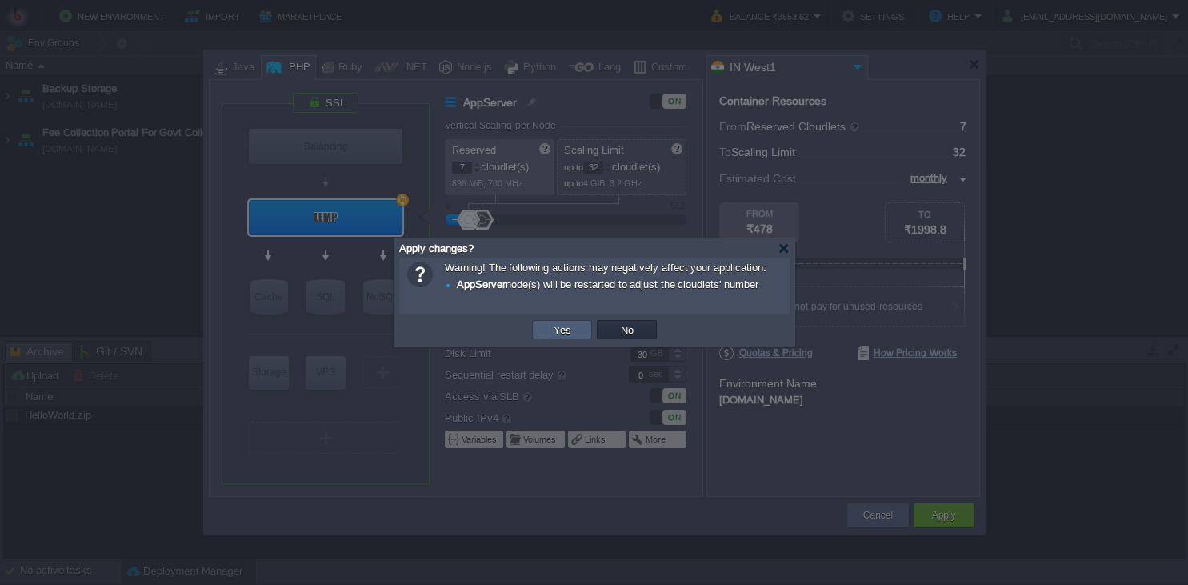
click at [582, 335] on td "Yes" at bounding box center [562, 329] width 60 height 19
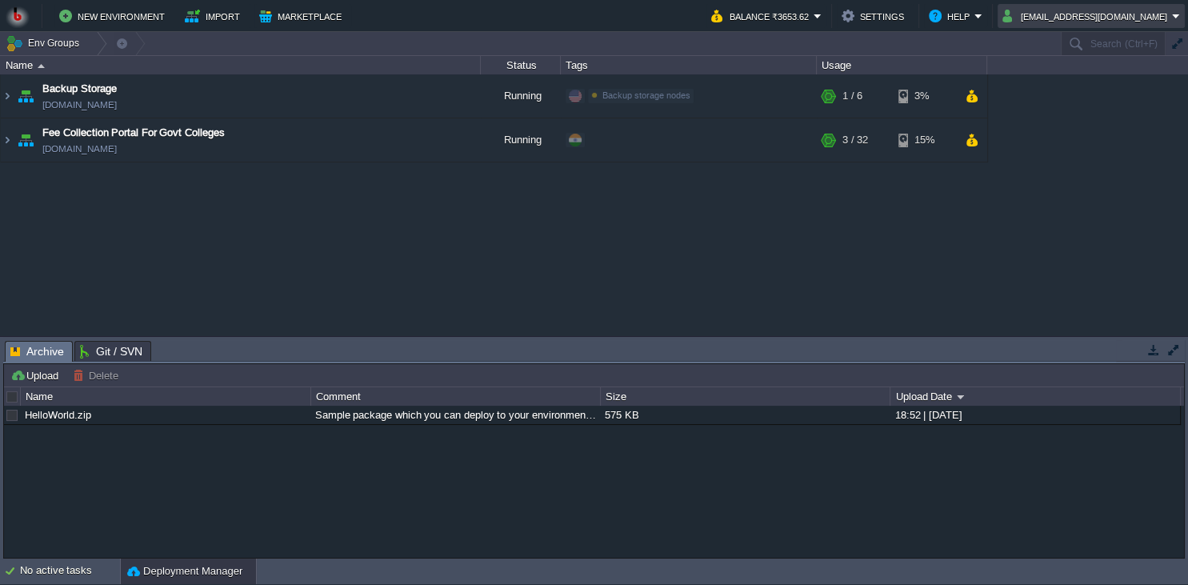
click at [1074, 18] on button "billing@bitsstech.com" at bounding box center [1088, 15] width 170 height 19
click at [1068, 88] on span "Sign out" at bounding box center [1082, 84] width 38 height 12
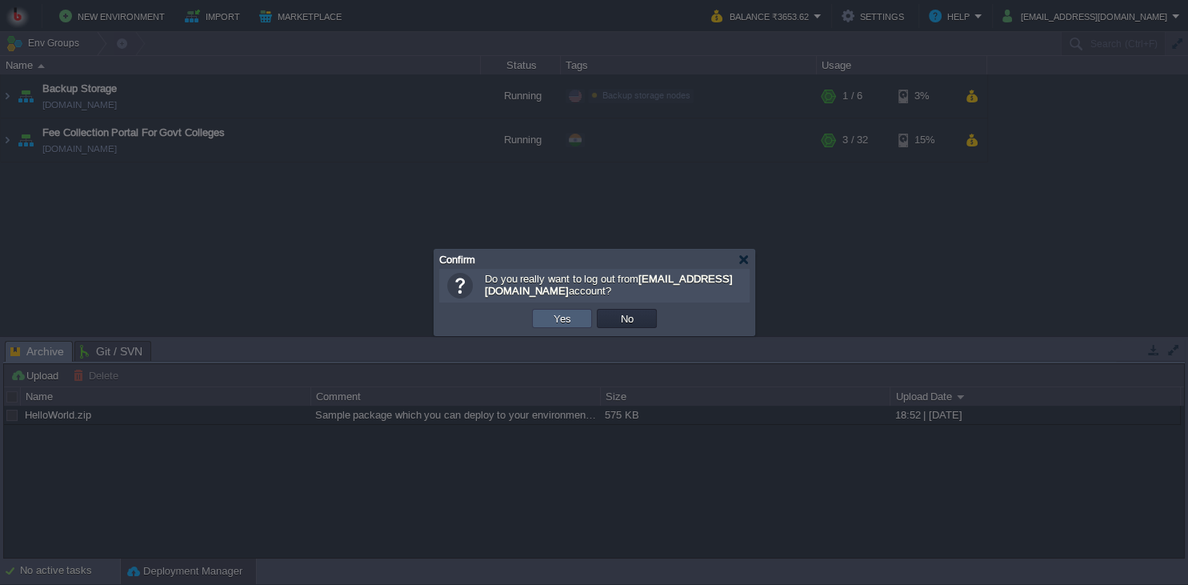
click at [578, 315] on td "Yes" at bounding box center [562, 318] width 60 height 19
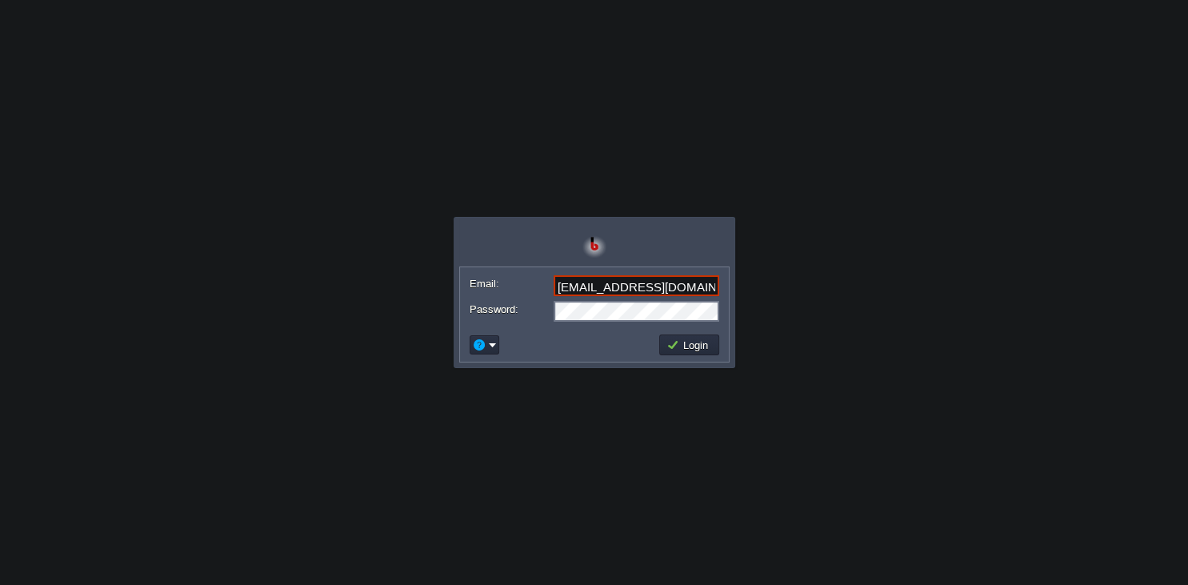
type input "[EMAIL_ADDRESS][DOMAIN_NAME]"
click at [669, 342] on button "Login" at bounding box center [690, 345] width 46 height 14
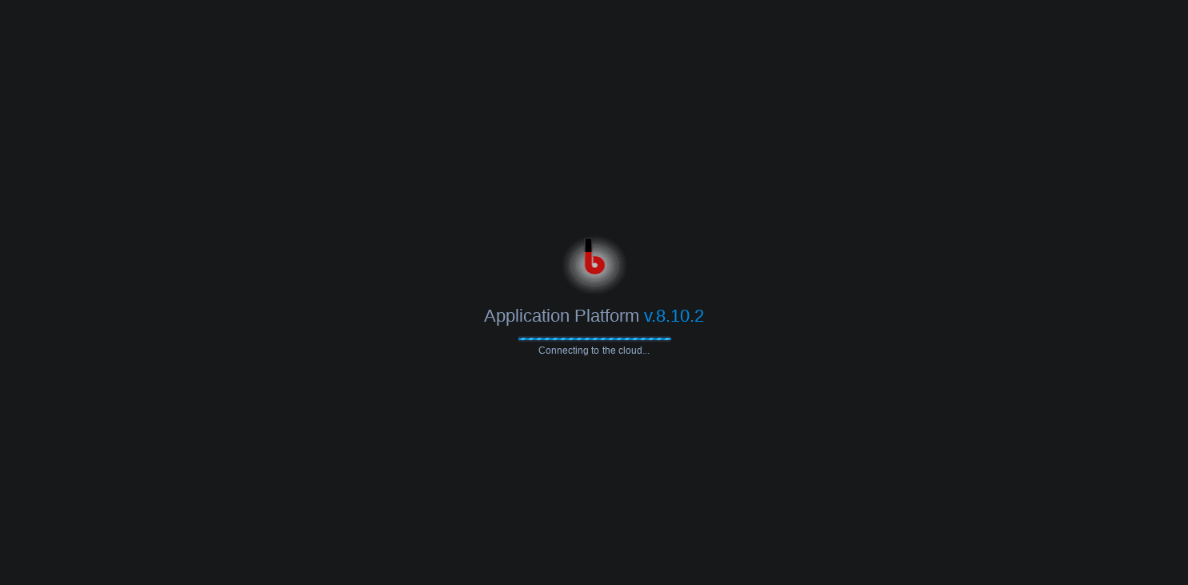
click at [663, 224] on body "Application Platform v.8.10.2 Connecting to the cloud... Email: [EMAIL_ADDRESS]…" at bounding box center [594, 292] width 1188 height 585
click at [807, 311] on div "Application Platform v.8.10.2" at bounding box center [594, 310] width 1188 height 33
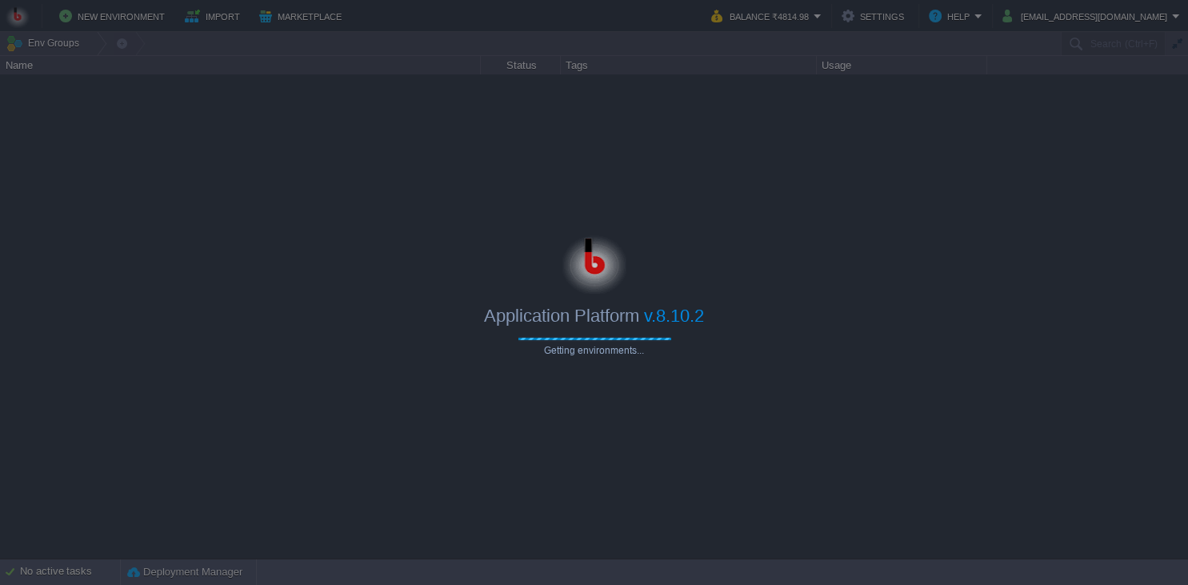
click at [843, 293] on div at bounding box center [594, 262] width 1188 height 64
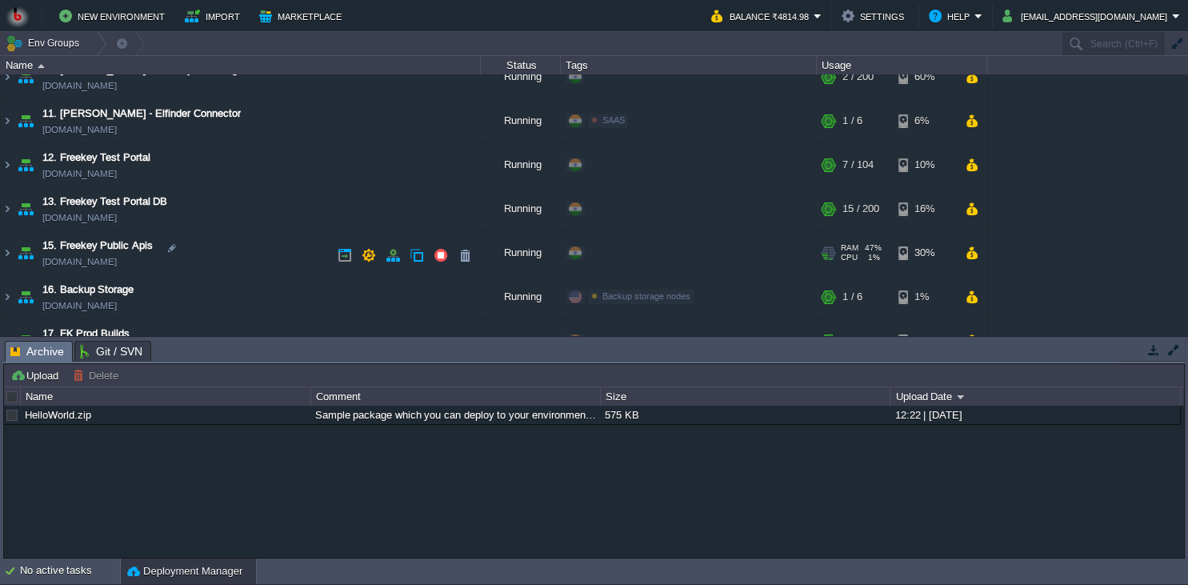
scroll to position [747, 0]
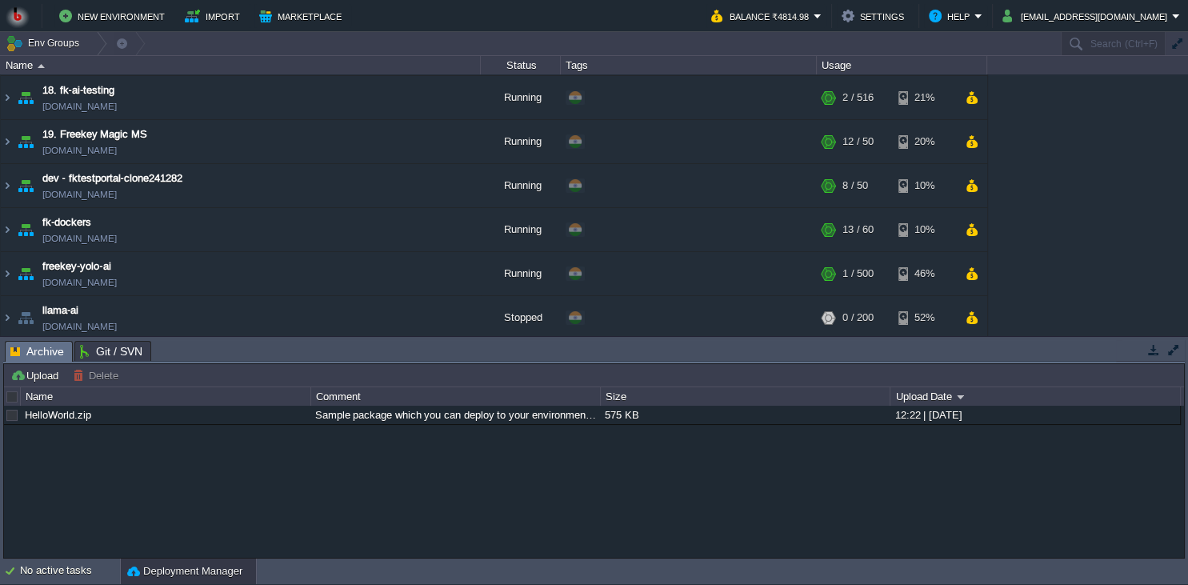
click at [1151, 354] on button "button" at bounding box center [1154, 350] width 14 height 14
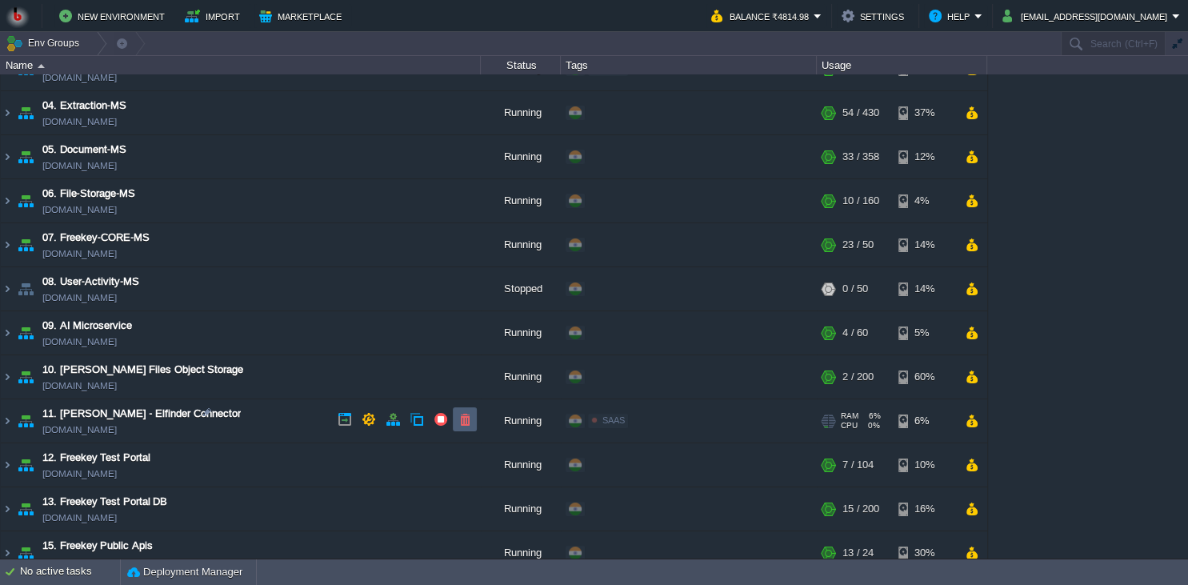
scroll to position [0, 0]
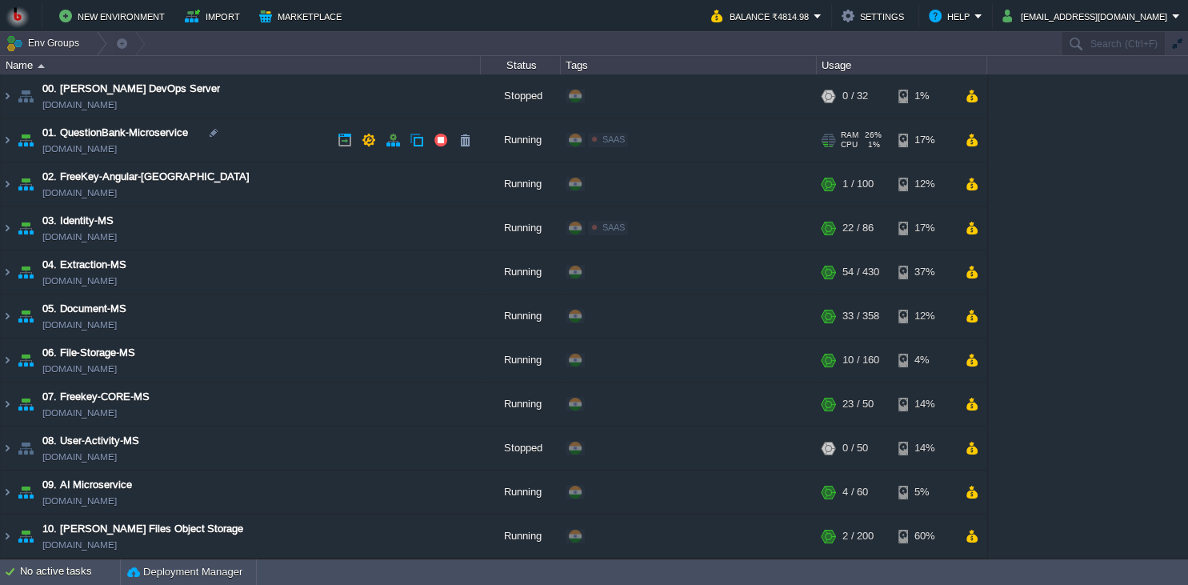
click at [290, 130] on td "01. QuestionBank-Microservice questionbank-microservice.in1.bitss.cloud" at bounding box center [241, 140] width 480 height 44
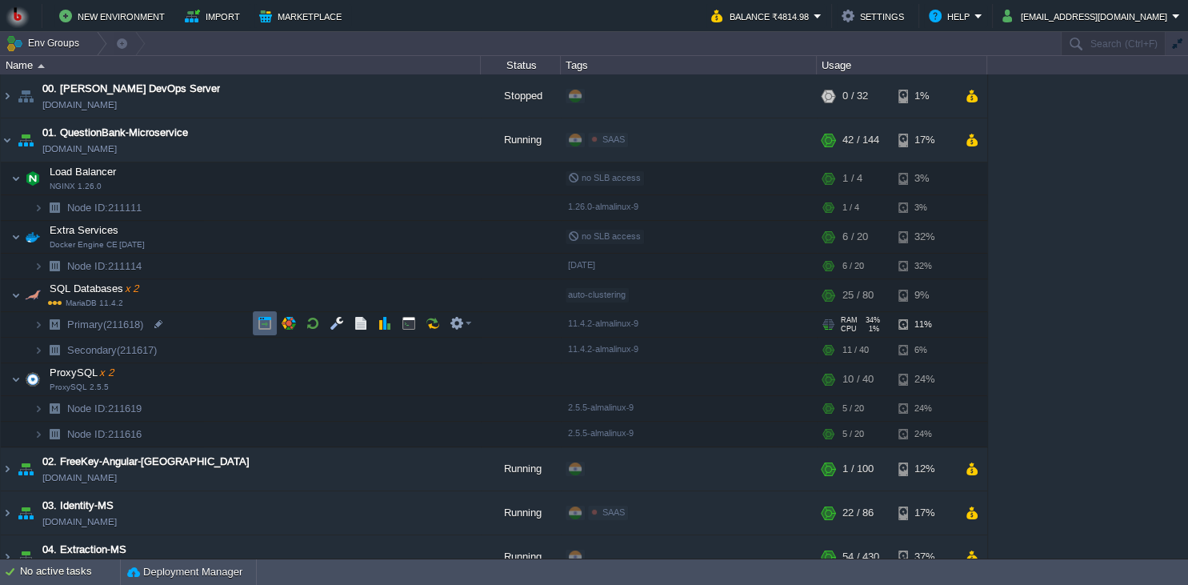
click at [262, 327] on button "button" at bounding box center [265, 323] width 14 height 14
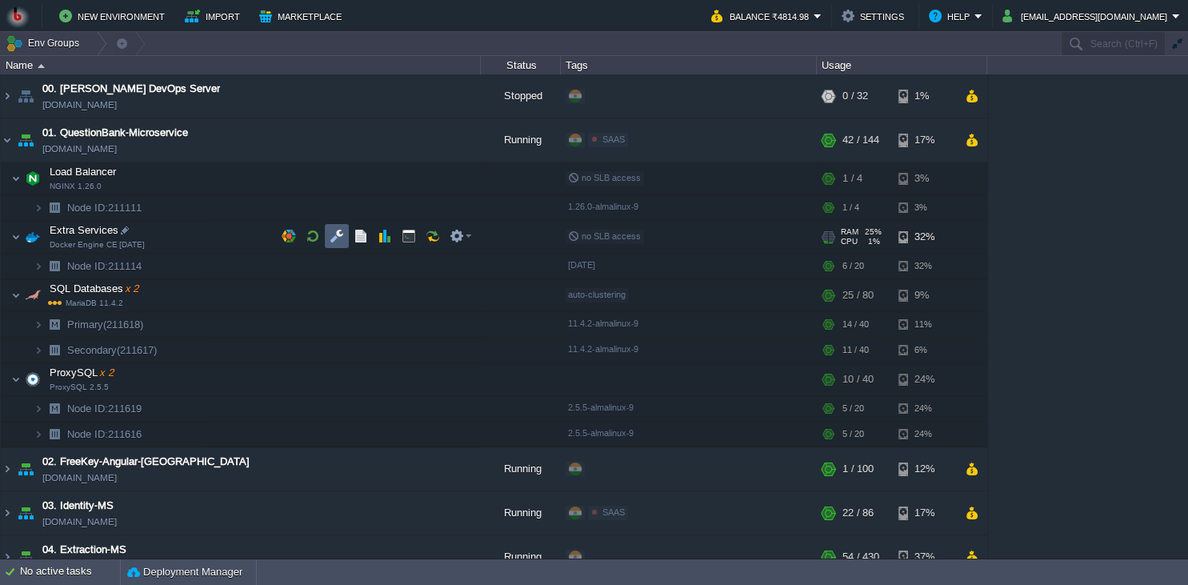
click at [335, 242] on button "button" at bounding box center [337, 236] width 14 height 14
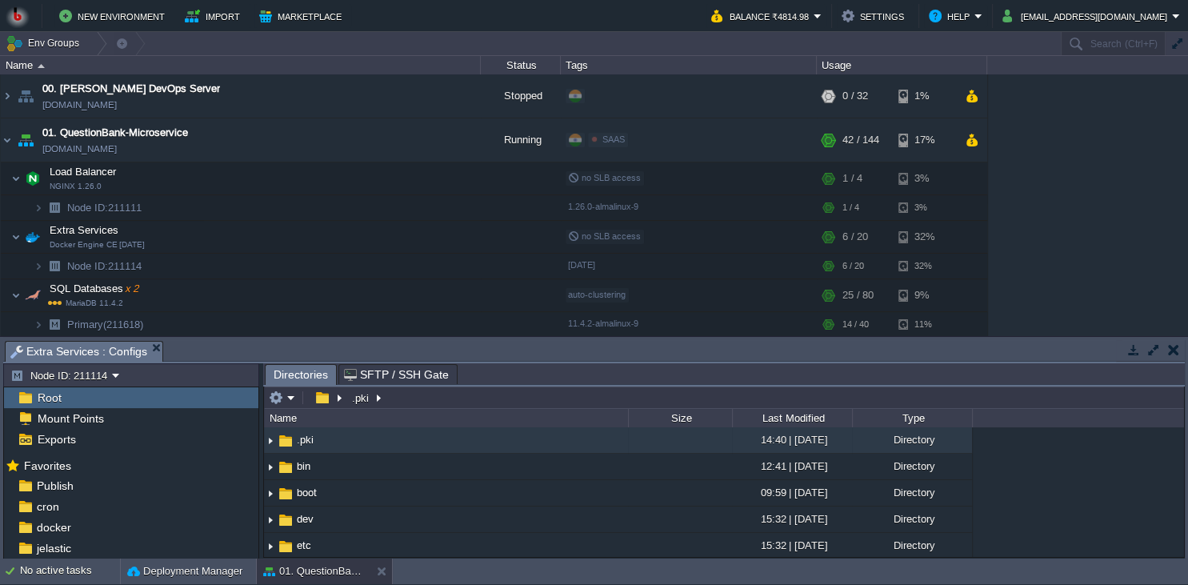
click at [555, 146] on body "New Environment Import Marketplace Bonus ₹0.00 Upgrade Account Balance ₹4814.98…" at bounding box center [594, 292] width 1188 height 585
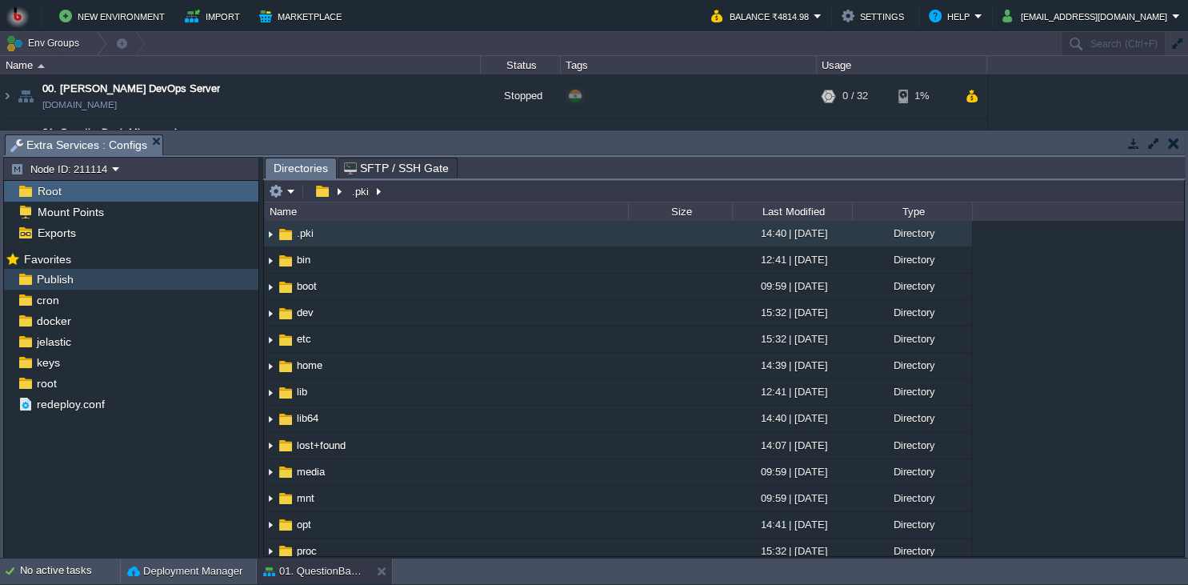
click at [110, 282] on div "Publish" at bounding box center [131, 279] width 254 height 21
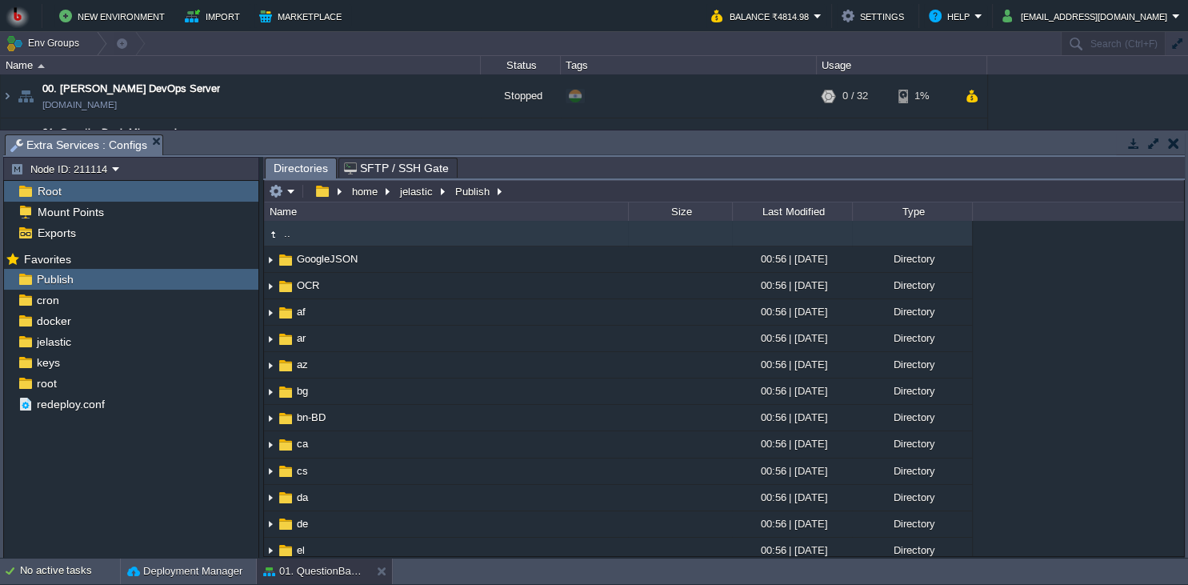
click at [296, 198] on td at bounding box center [281, 191] width 31 height 19
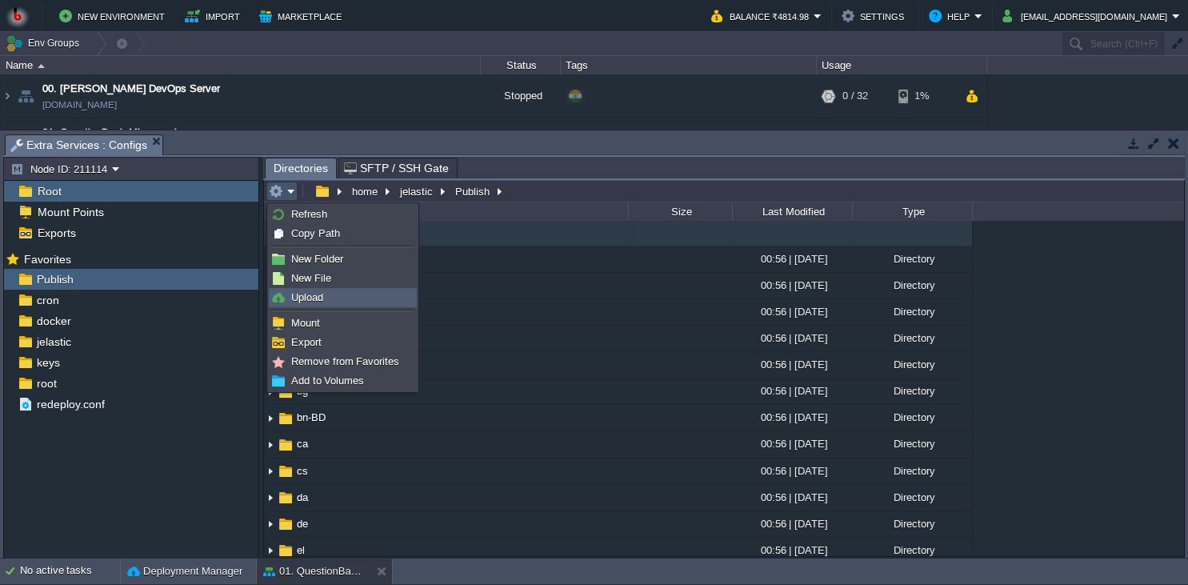
click at [315, 302] on span "Upload" at bounding box center [307, 297] width 32 height 12
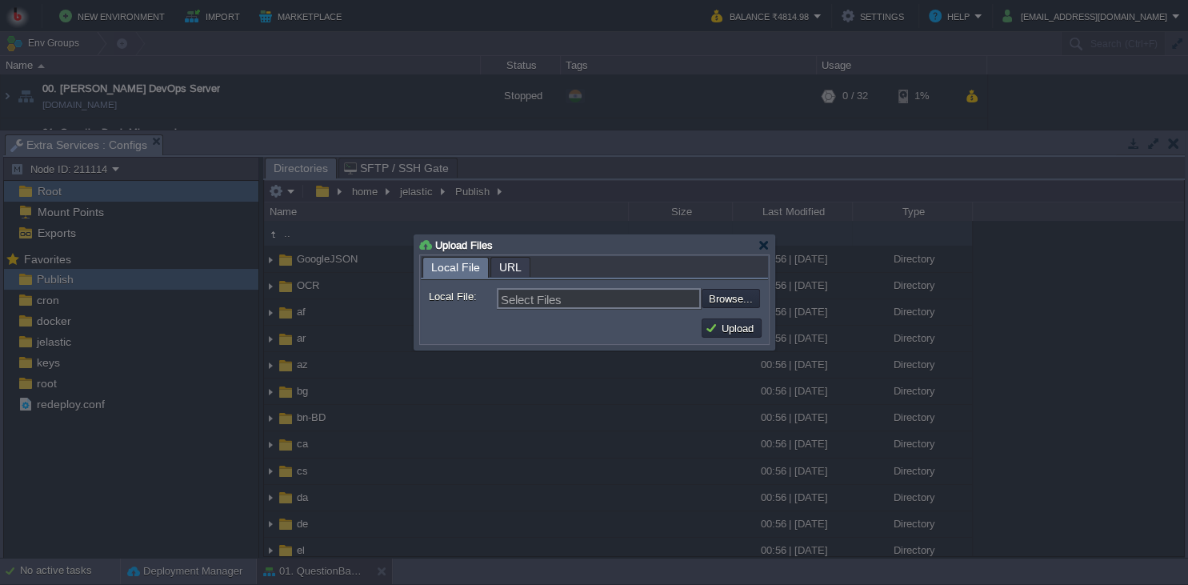
click at [764, 299] on form "Local File: Select Files Browse... Comment:" at bounding box center [594, 296] width 347 height 32
click at [747, 307] on input "file" at bounding box center [659, 298] width 202 height 19
type input "C:\fakepath\QuestionBankApp.dll"
type input "QuestionBankApp.dll"
click at [733, 324] on button "Upload" at bounding box center [732, 328] width 54 height 14
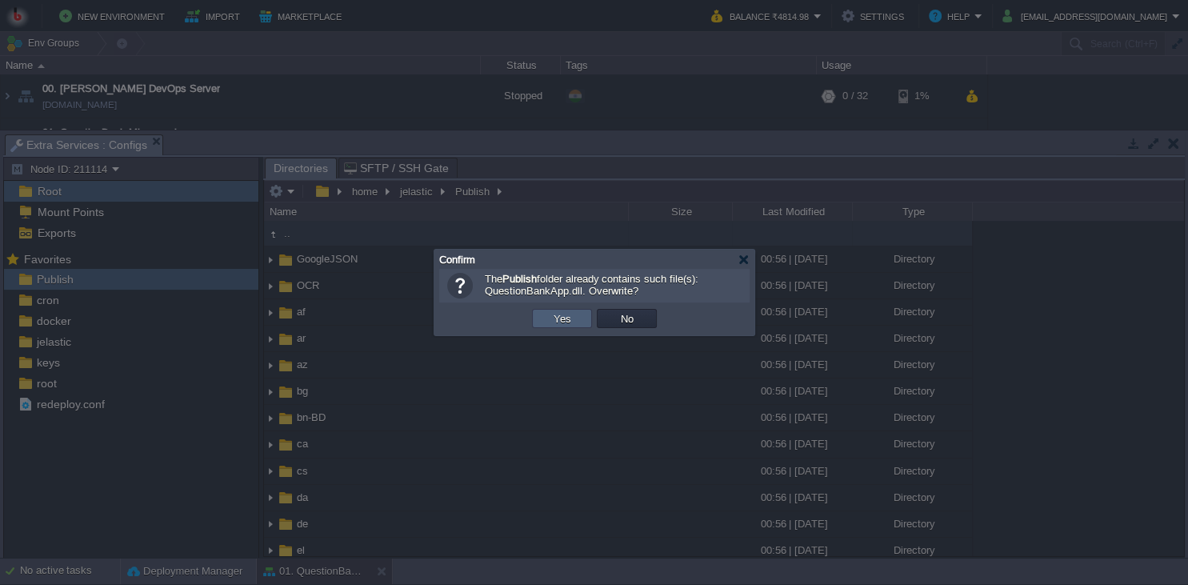
click at [575, 319] on button "Yes" at bounding box center [562, 318] width 27 height 14
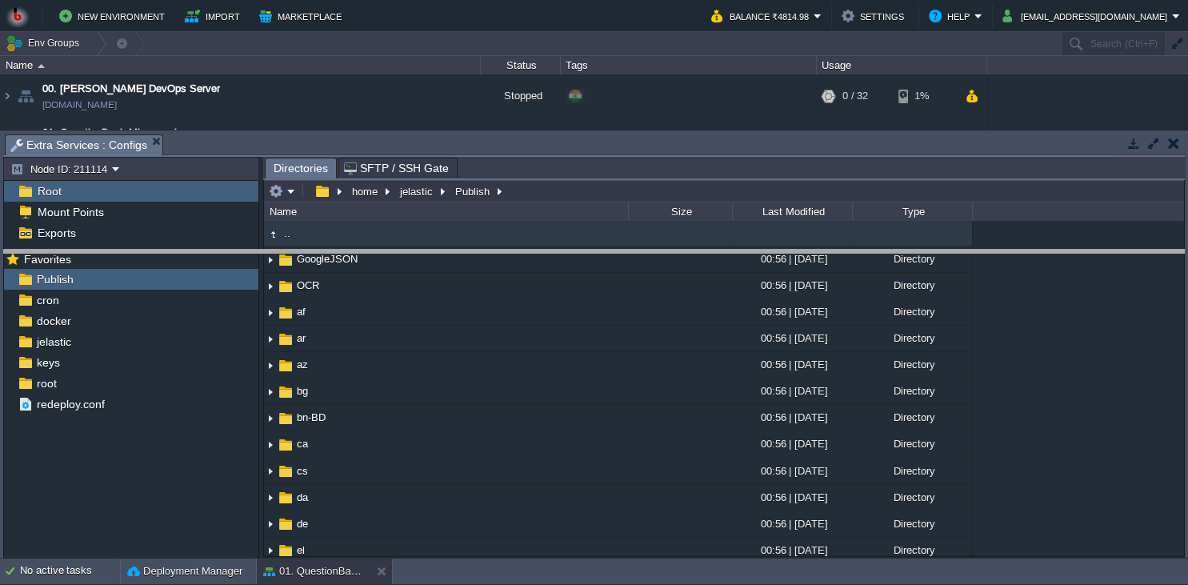
drag, startPoint x: 582, startPoint y: 139, endPoint x: 549, endPoint y: 347, distance: 210.6
click at [549, 347] on body "New Environment Import Marketplace Bonus ₹0.00 Upgrade Account Balance ₹4814.98…" at bounding box center [594, 292] width 1188 height 585
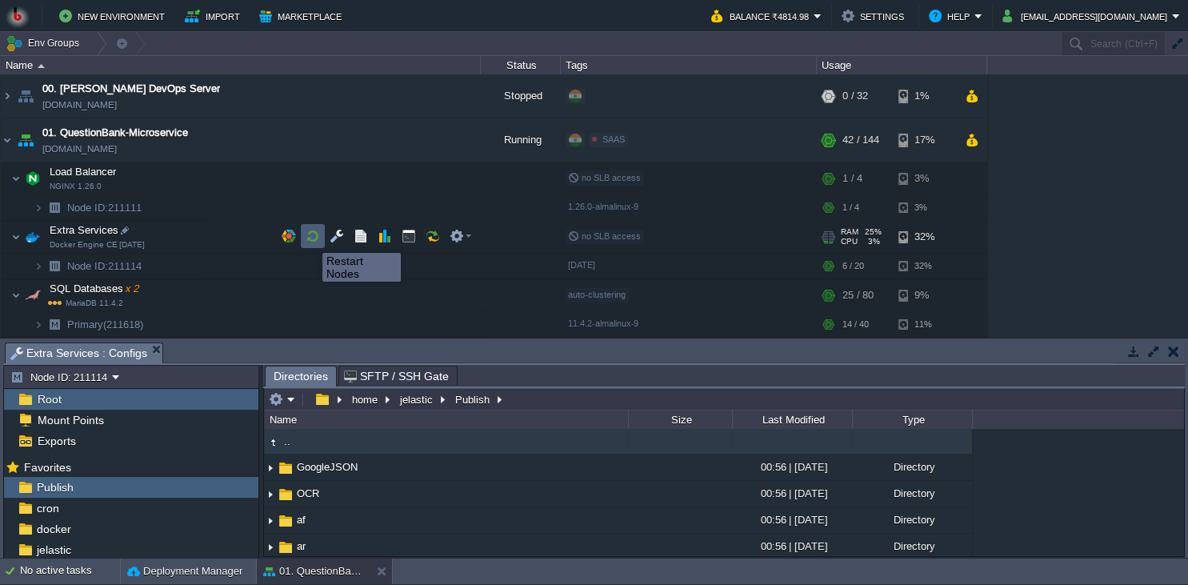
click at [310, 238] on button "button" at bounding box center [313, 236] width 14 height 14
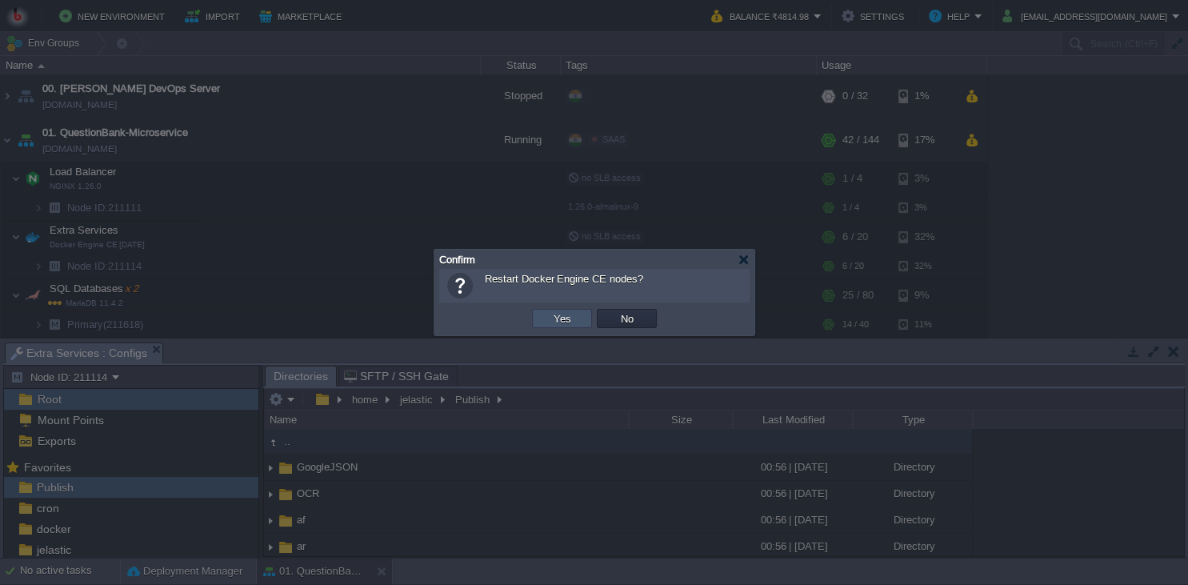
click at [559, 315] on button "Yes" at bounding box center [562, 318] width 27 height 14
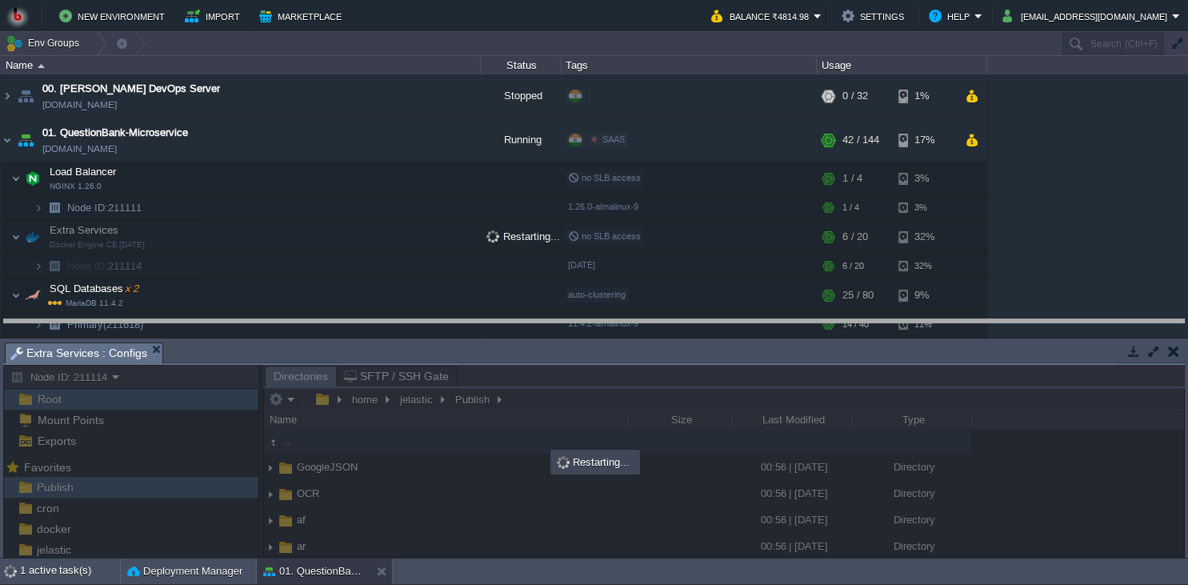
drag, startPoint x: 843, startPoint y: 349, endPoint x: 827, endPoint y: 325, distance: 28.4
click at [827, 325] on body "New Environment Import Marketplace Bonus ₹0.00 Upgrade Account Balance ₹4814.98…" at bounding box center [594, 292] width 1188 height 585
